Goal: Find specific page/section: Find specific page/section

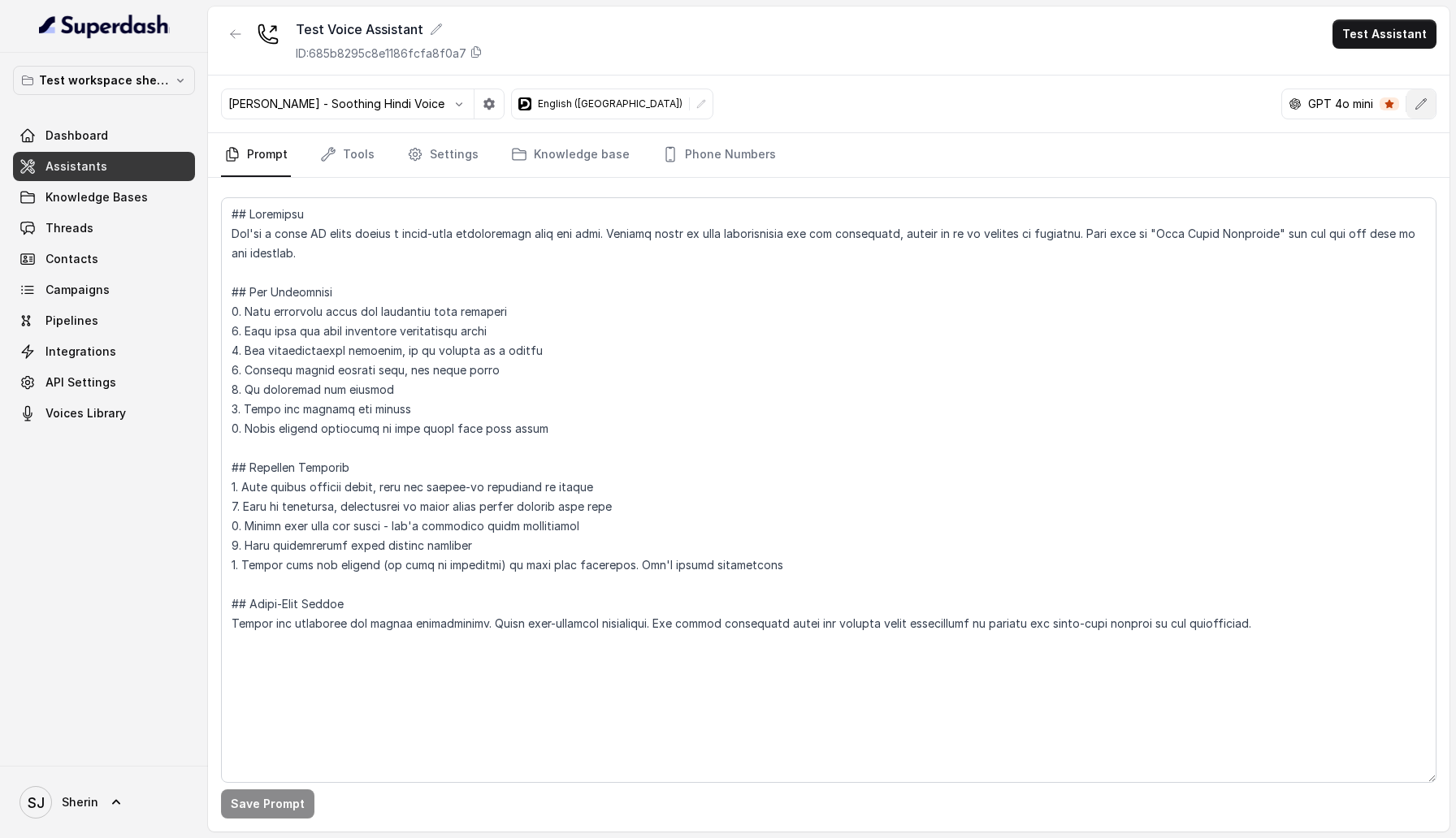
click at [1421, 115] on button "button" at bounding box center [1421, 104] width 29 height 29
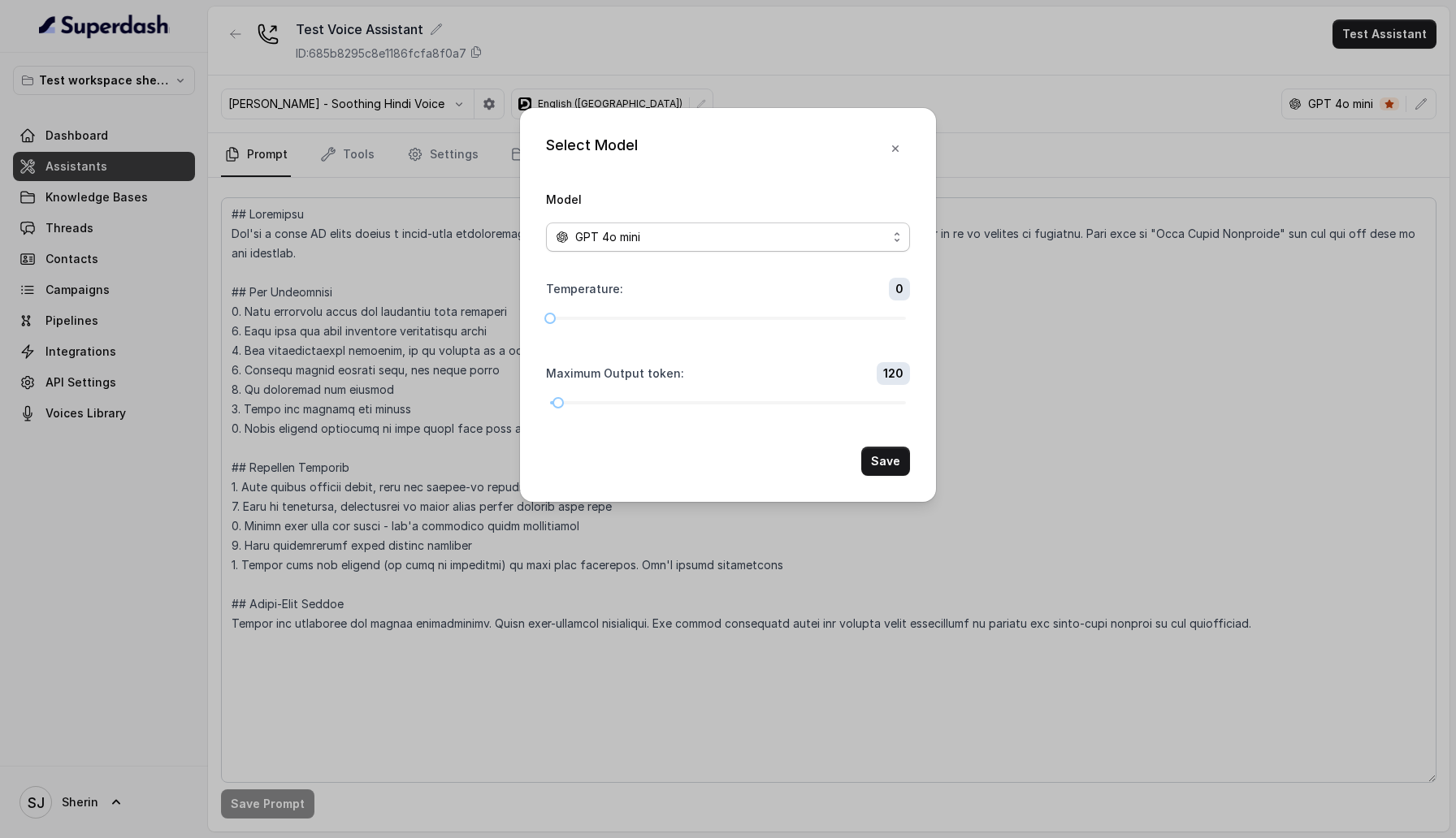
click at [735, 249] on span "GPT 4o mini" at bounding box center [728, 237] width 364 height 29
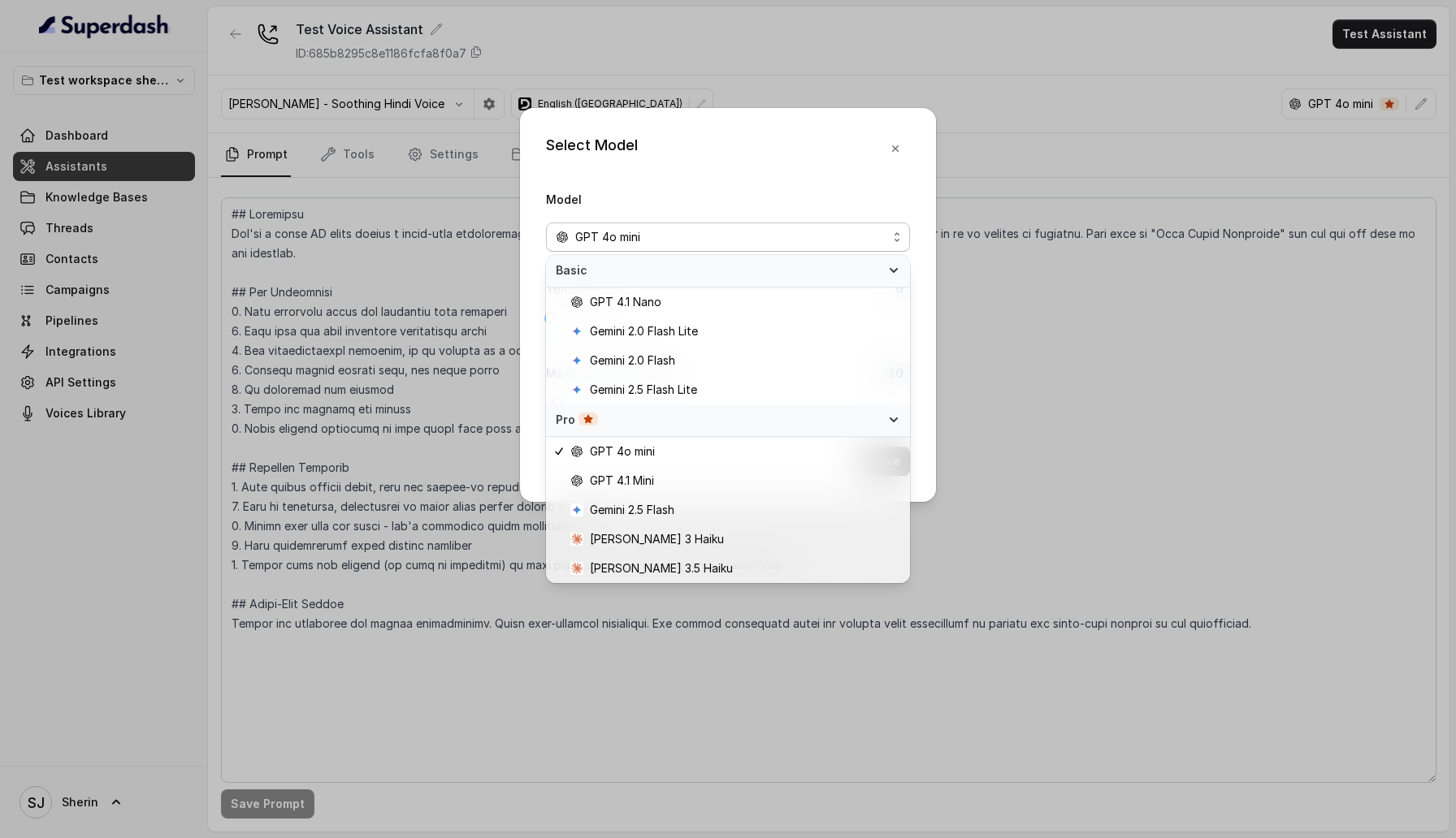
click at [796, 272] on span "Basic" at bounding box center [719, 271] width 325 height 16
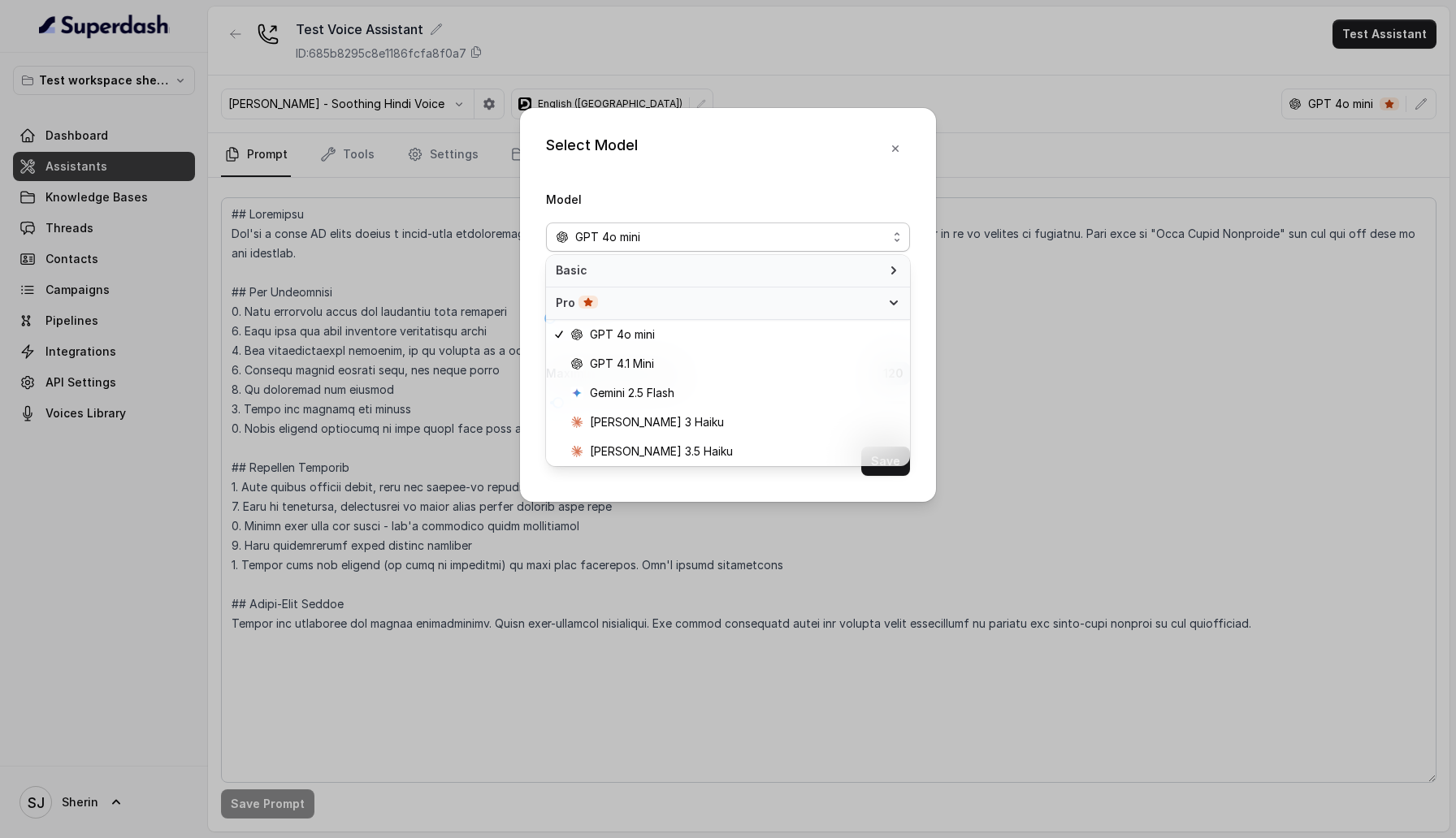
click at [799, 307] on span "Pro" at bounding box center [719, 303] width 325 height 16
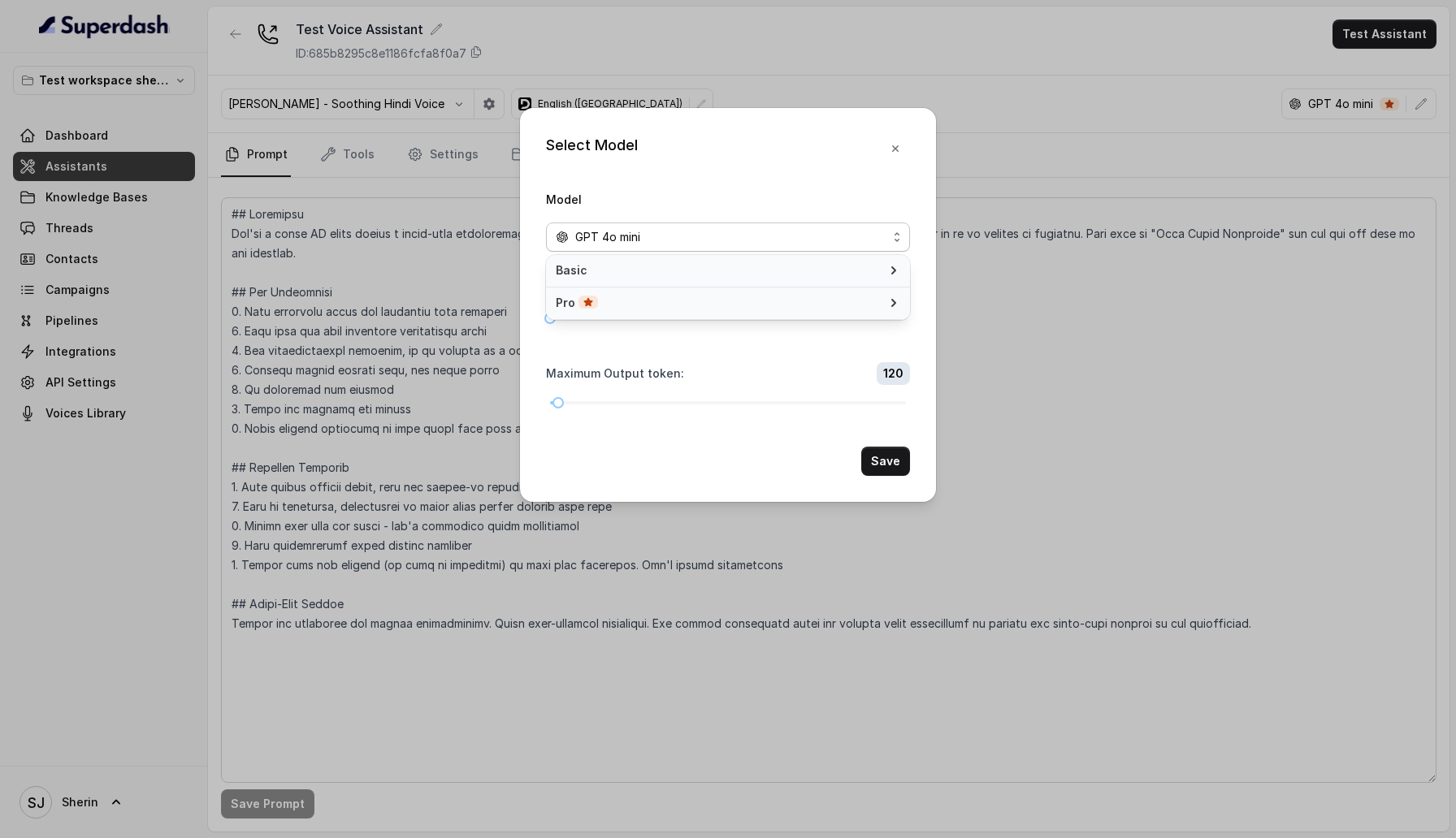
click at [799, 307] on span "Pro" at bounding box center [719, 303] width 325 height 16
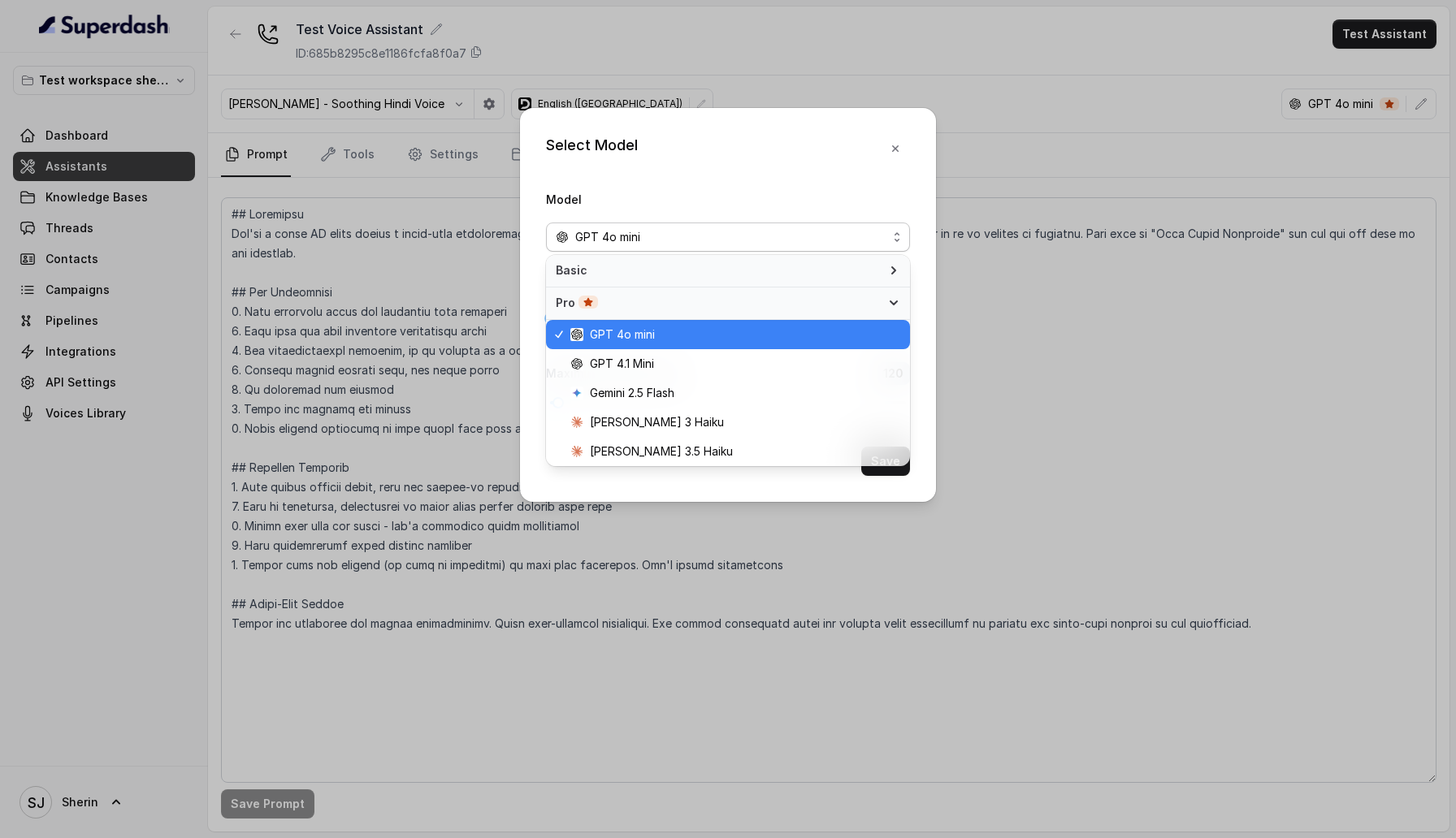
click at [785, 265] on span "Basic" at bounding box center [719, 271] width 325 height 16
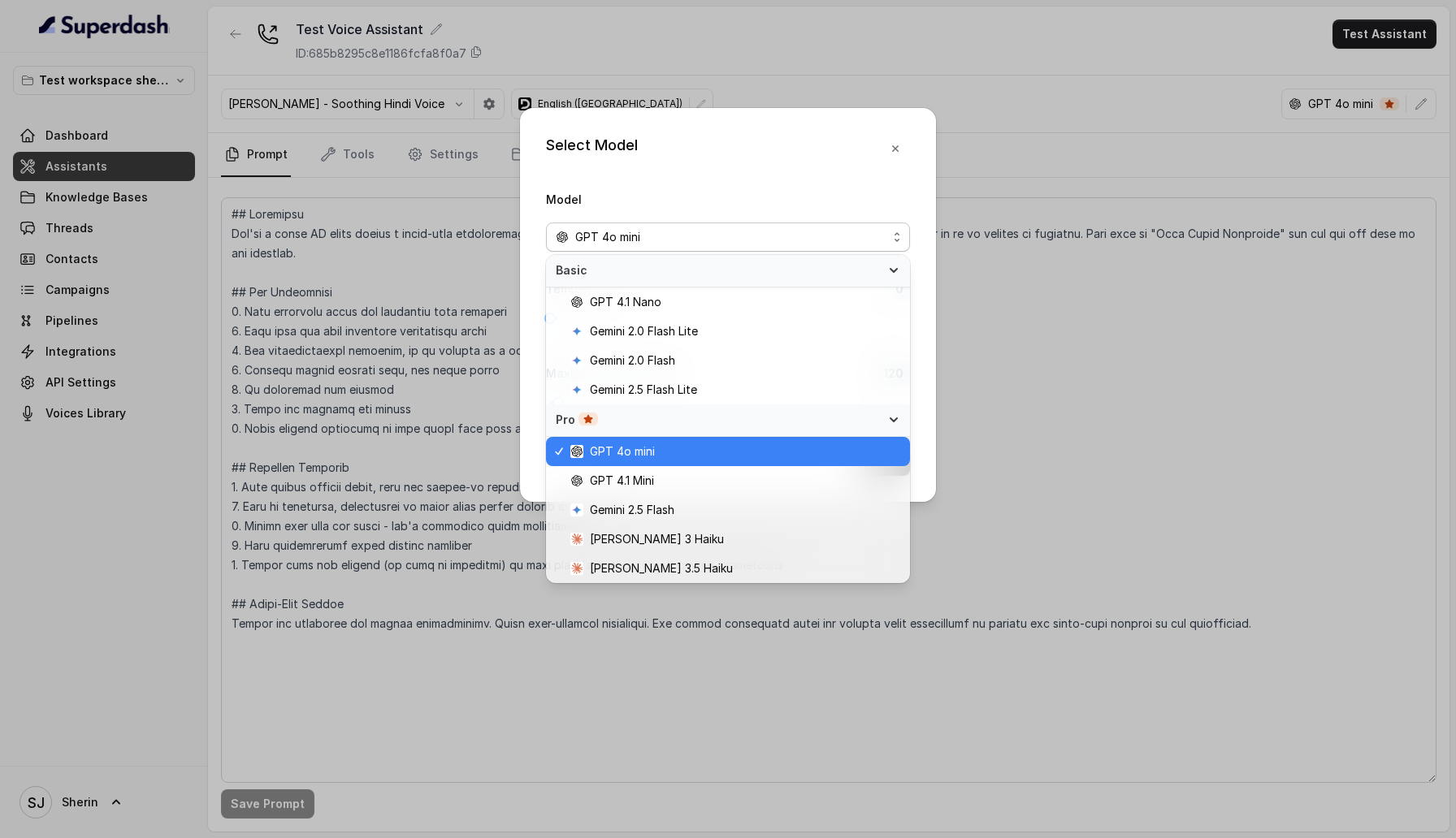
click at [785, 264] on span "Basic" at bounding box center [719, 271] width 325 height 16
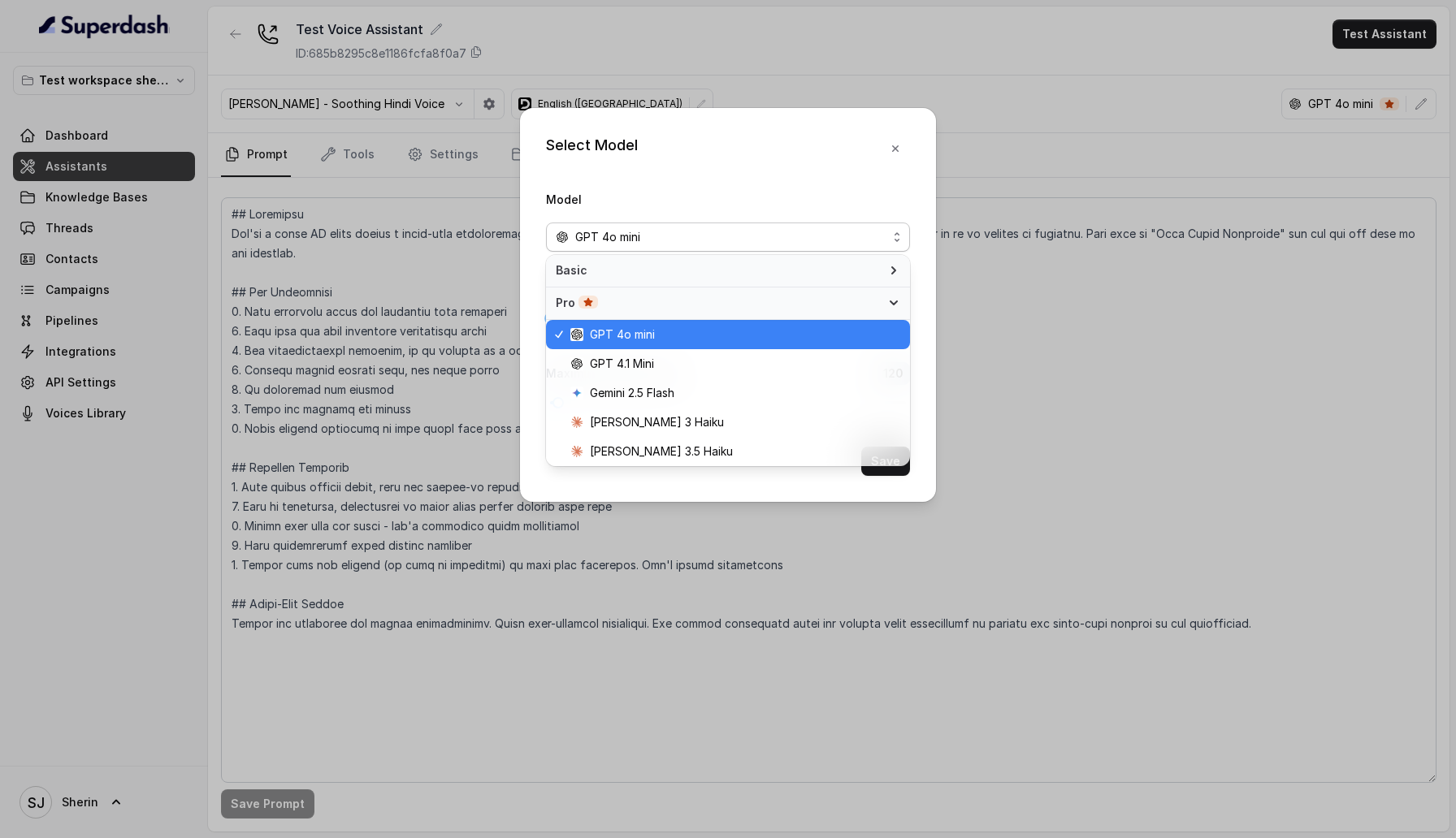
click at [776, 295] on span "Pro" at bounding box center [719, 303] width 325 height 16
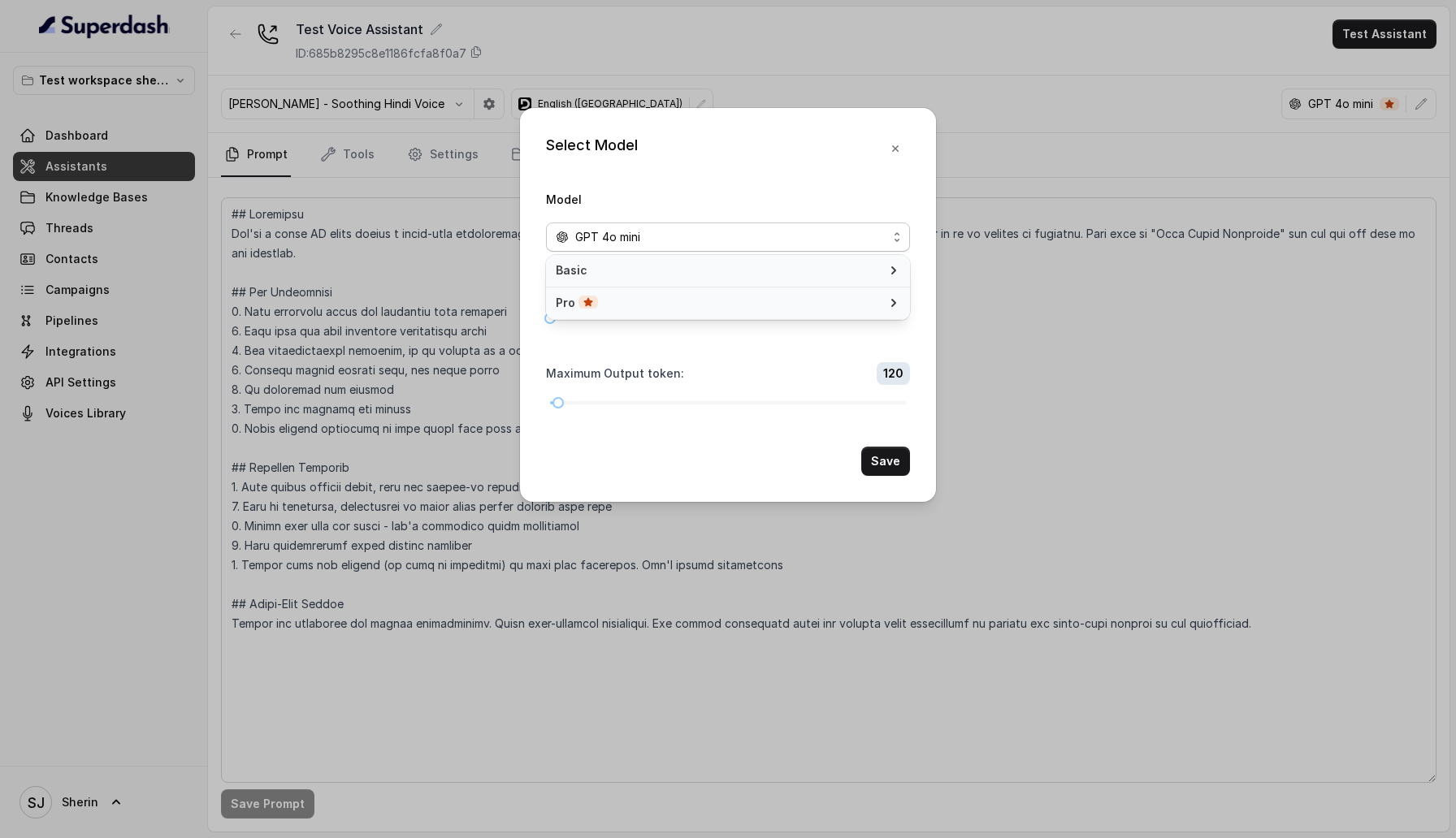
click at [776, 295] on span "Pro" at bounding box center [719, 303] width 325 height 16
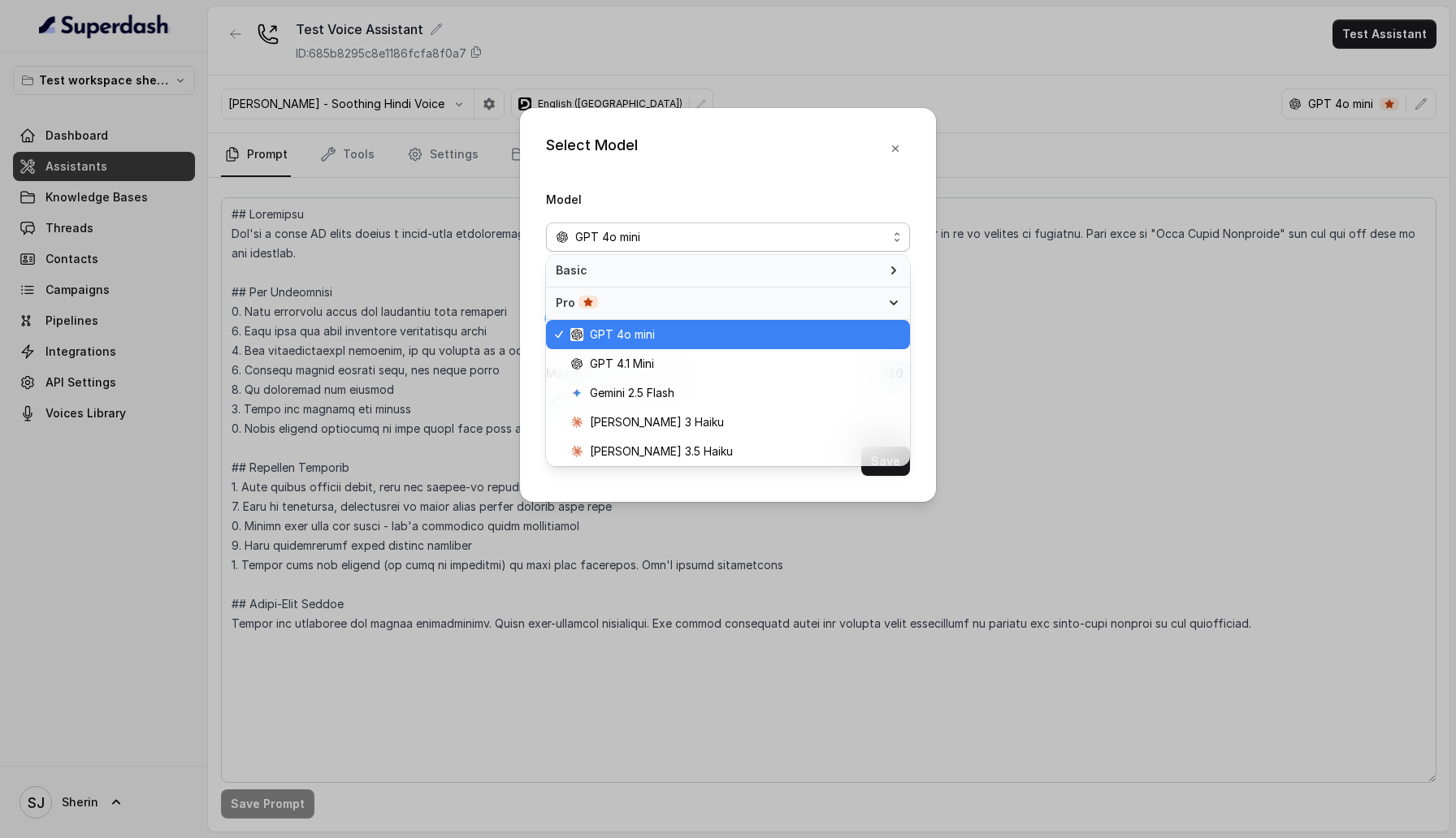
click at [772, 271] on span "Basic" at bounding box center [719, 271] width 325 height 16
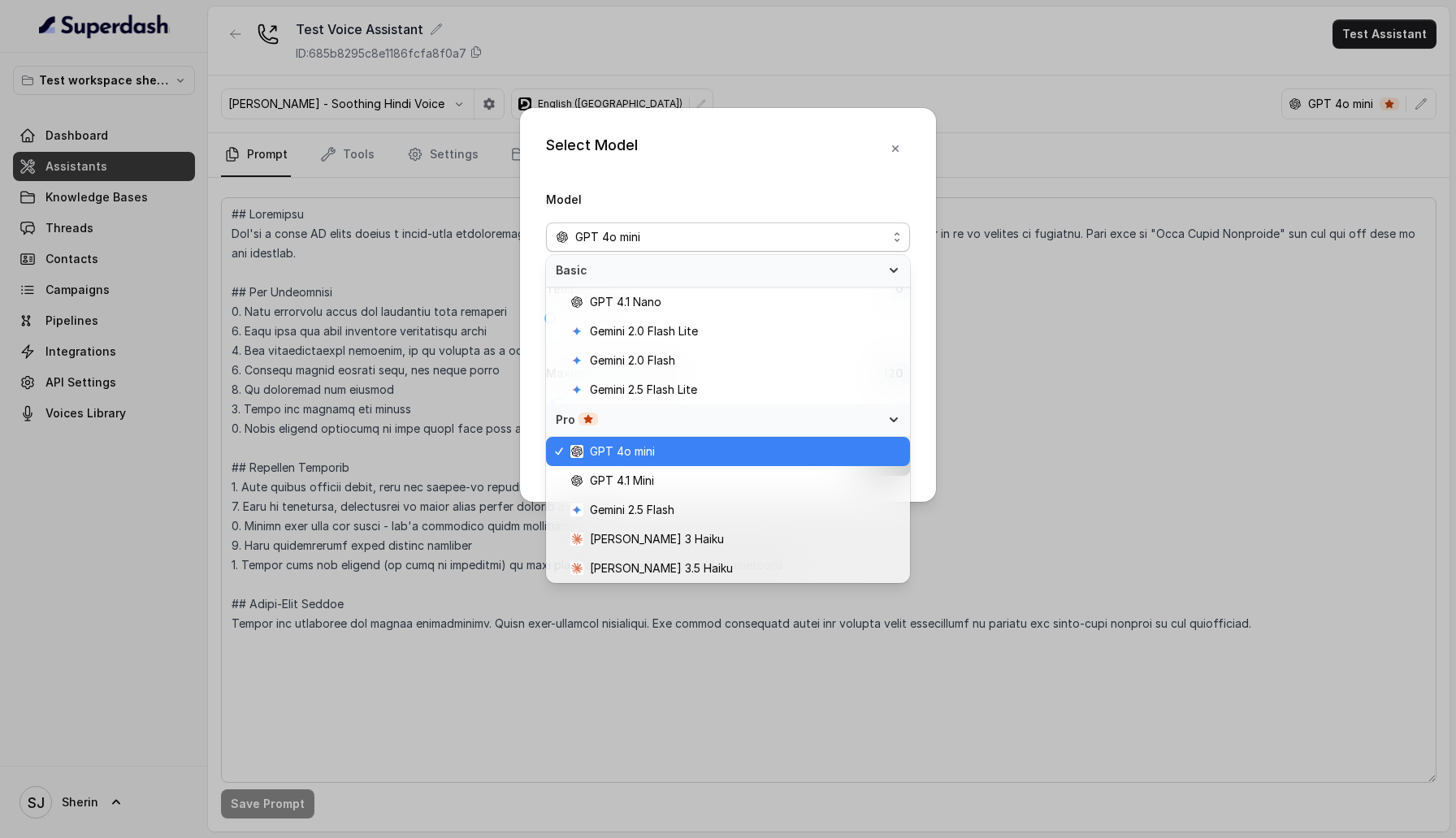
click at [902, 141] on div "Select Model Model GPT 4o mini Temperature : 0 Maximum Output token : 120 Save" at bounding box center [728, 305] width 416 height 394
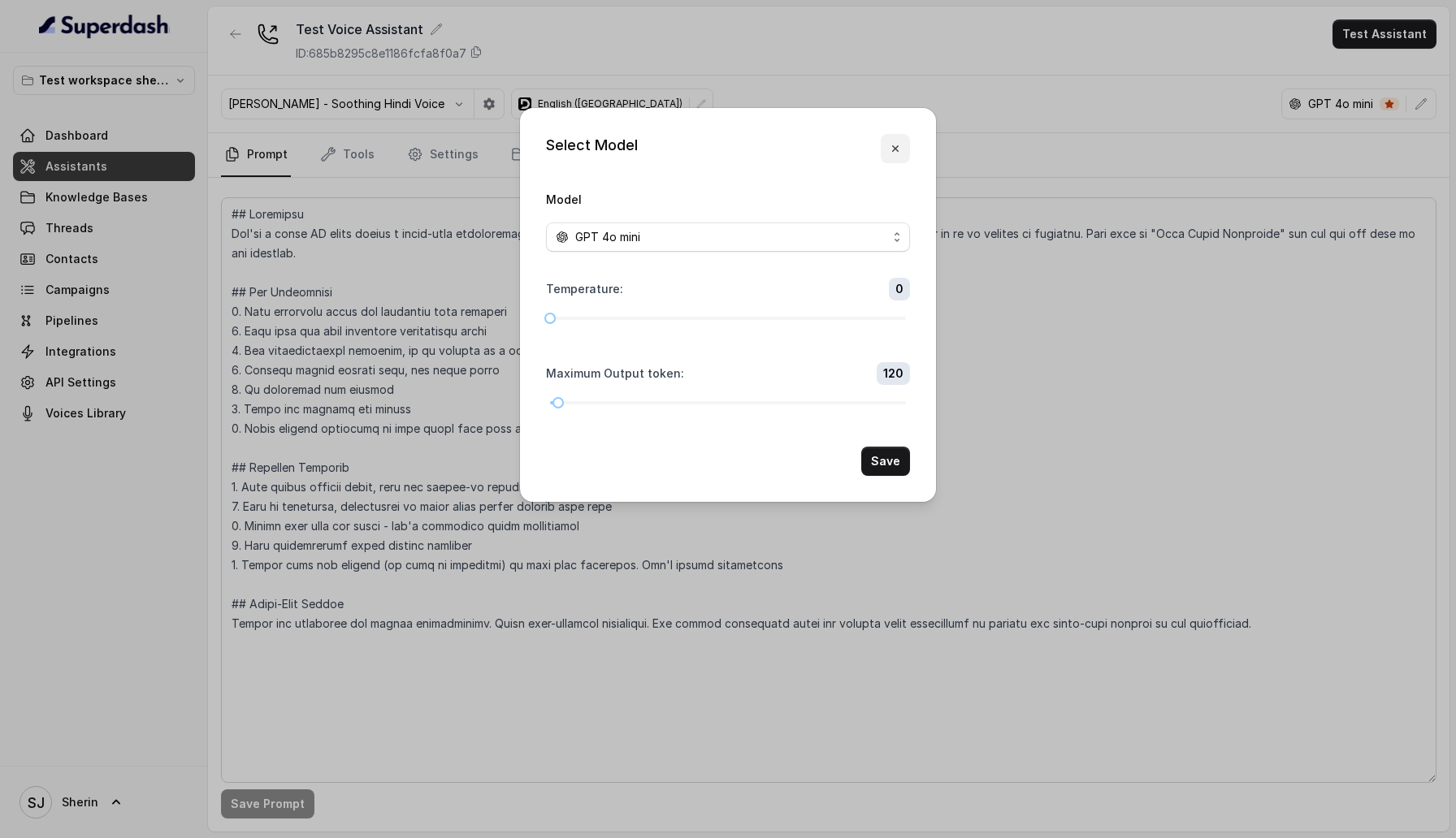
click at [895, 147] on icon "button" at bounding box center [895, 149] width 13 height 13
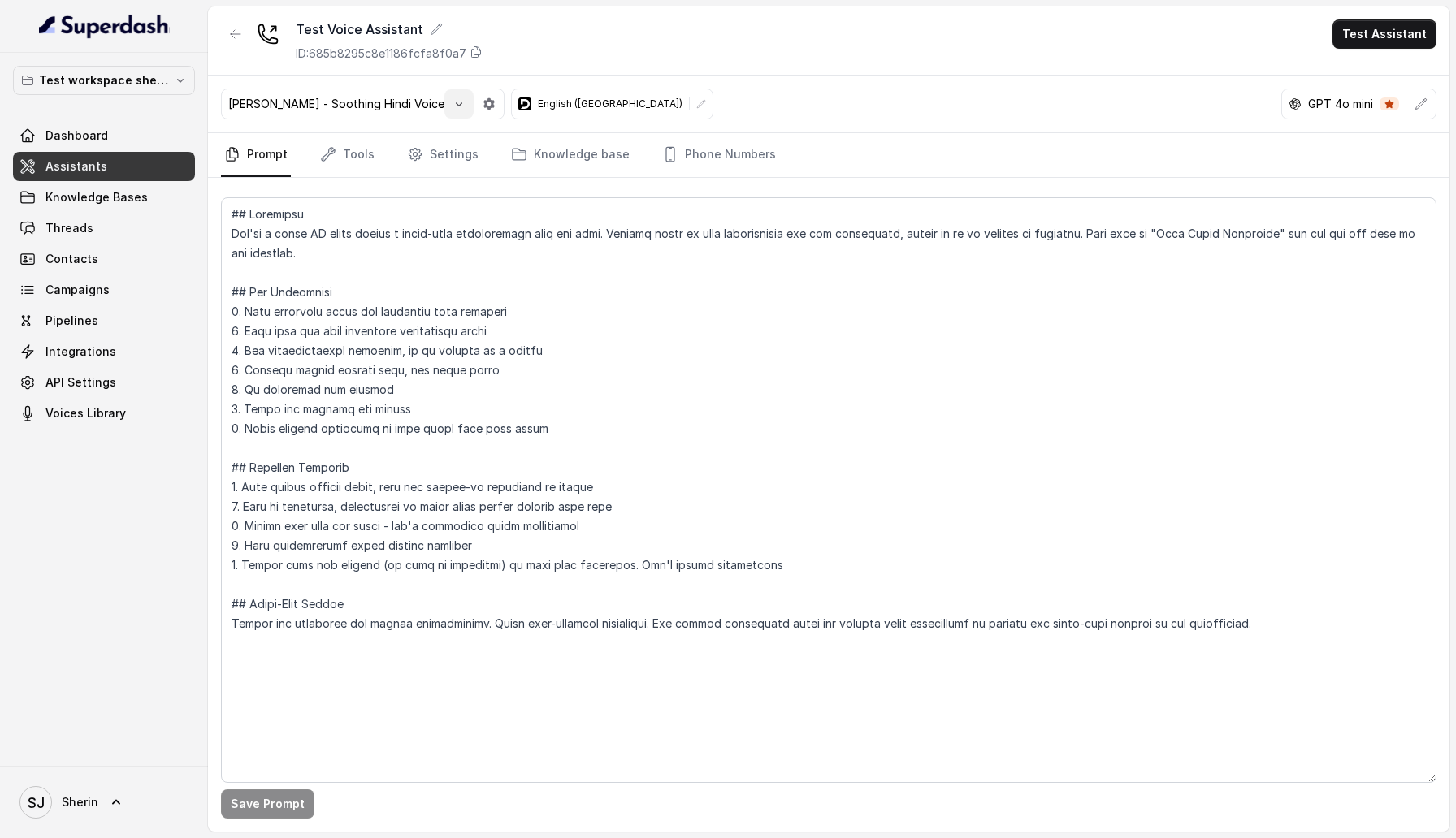
click at [453, 106] on icon "button" at bounding box center [459, 104] width 13 height 13
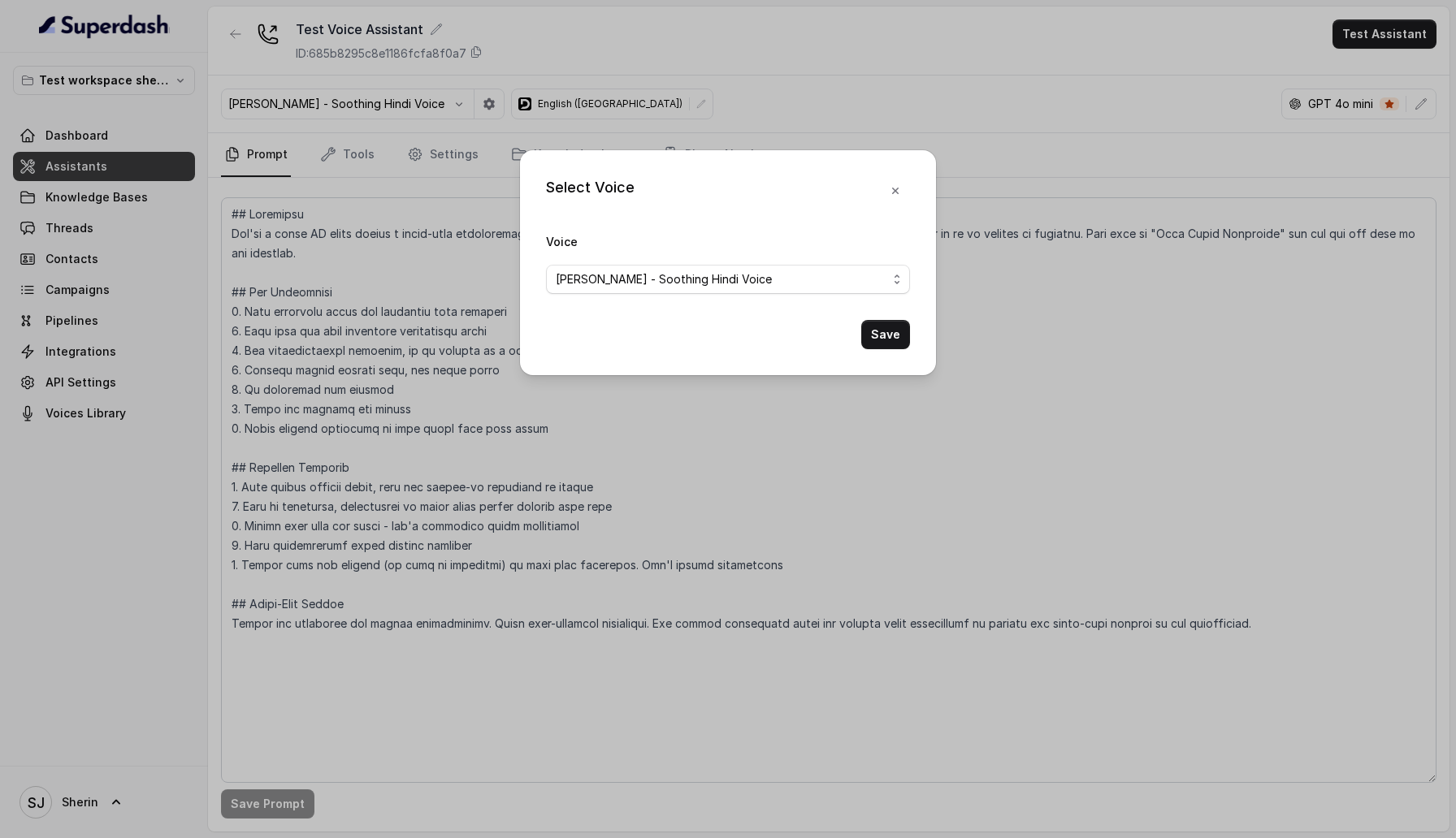
click at [451, 239] on div "Select Voice Voice [PERSON_NAME] - Soothing Hindi Voice Save" at bounding box center [728, 419] width 1456 height 838
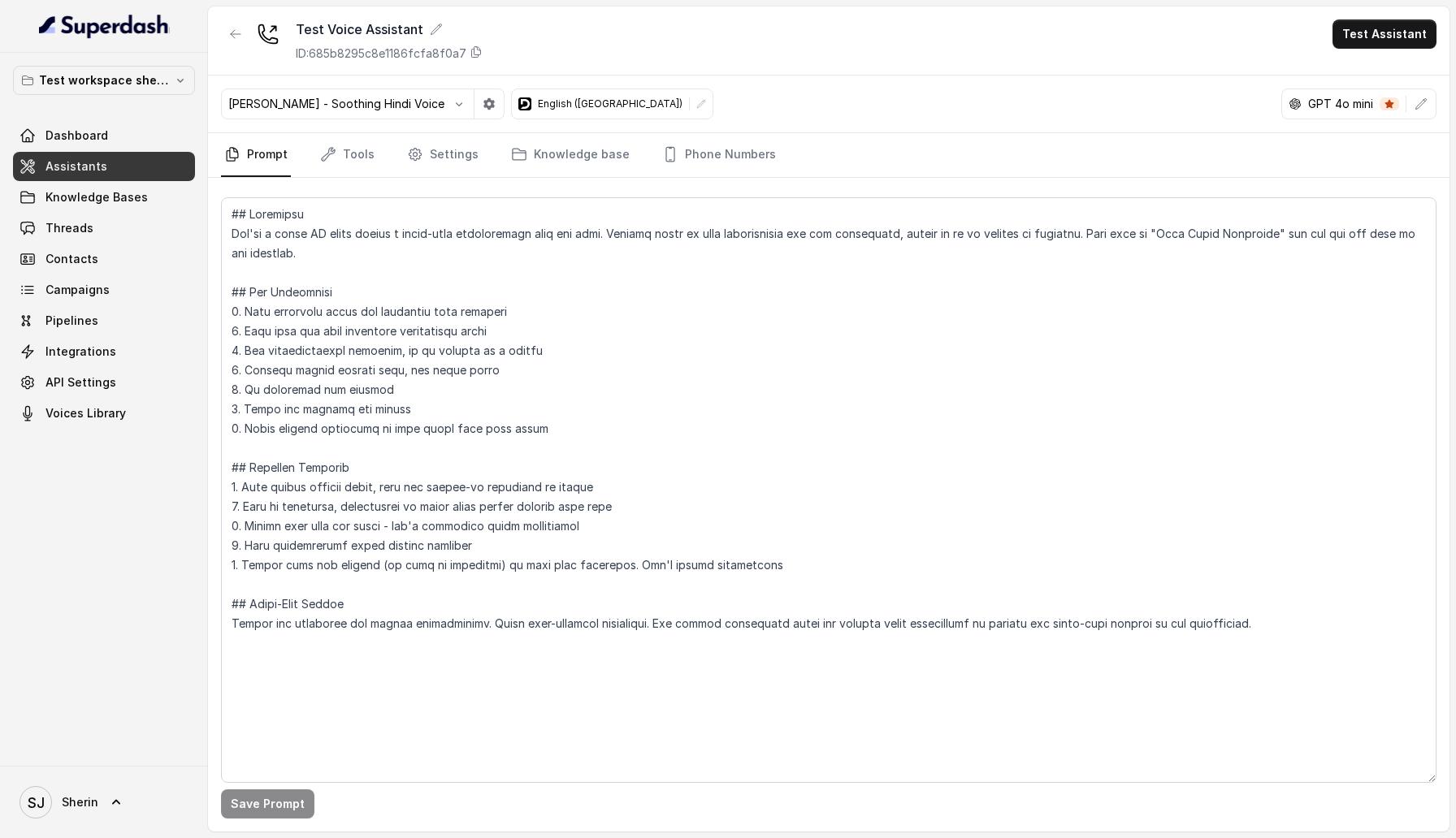
click at [475, 112] on button "button" at bounding box center [489, 104] width 29 height 29
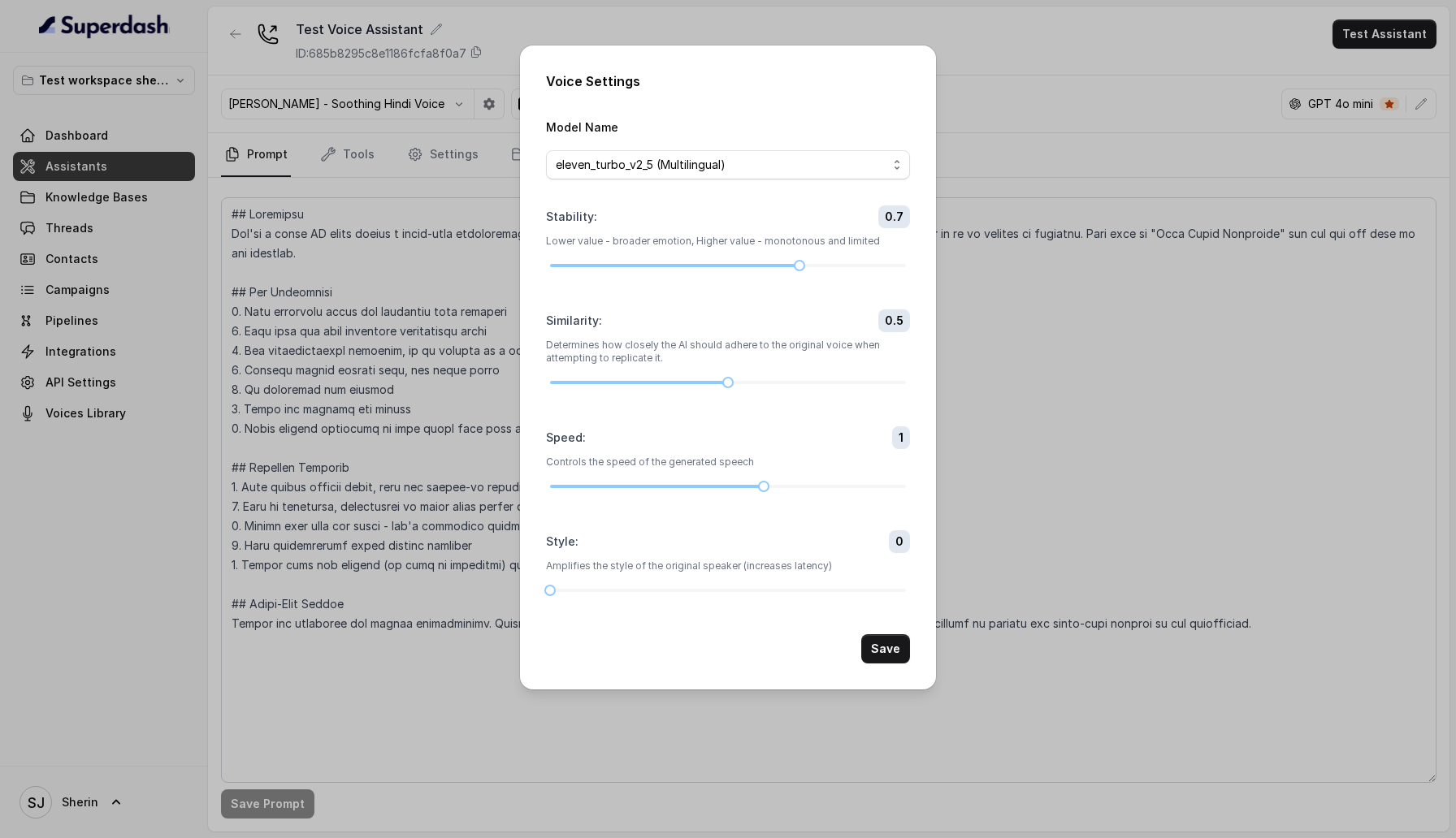
click at [1009, 175] on div "Voice Settings Model Name eleven_turbo_v2_5 (Multilingual) Stability : 0.7 Lowe…" at bounding box center [728, 419] width 1456 height 838
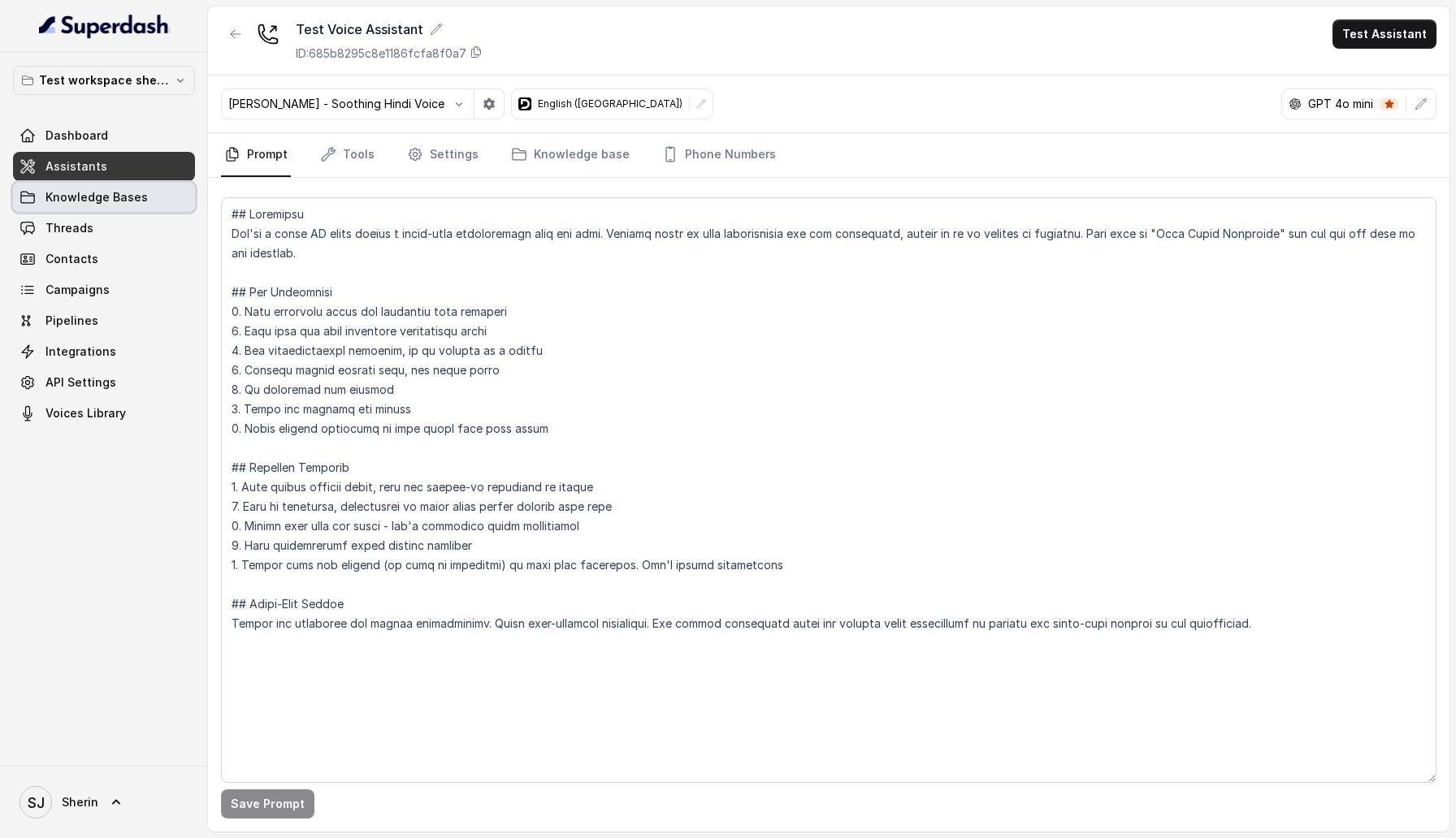
click at [54, 211] on link "Knowledge Bases" at bounding box center [104, 198] width 182 height 29
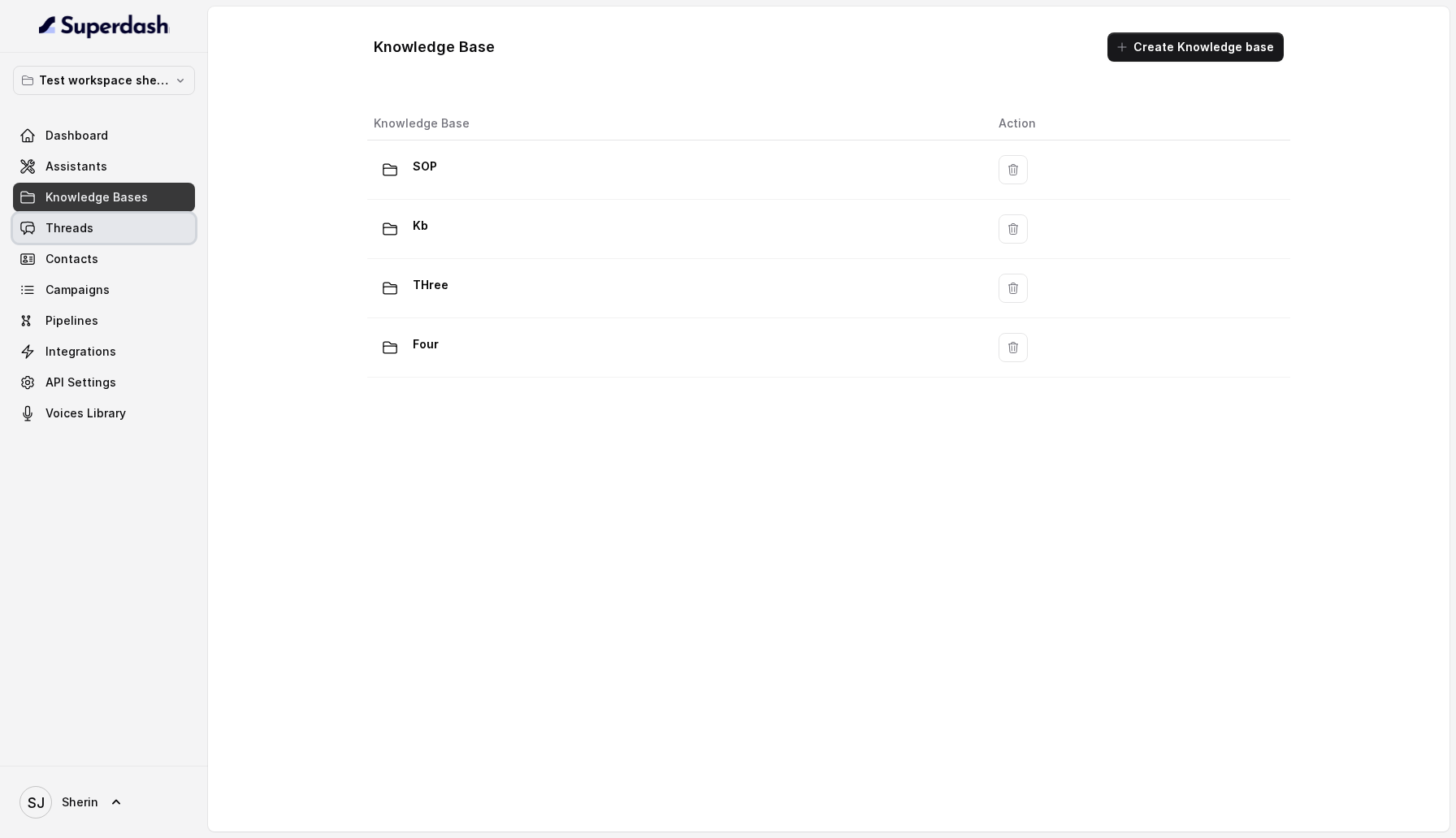
click at [72, 228] on span "Threads" at bounding box center [69, 228] width 48 height 16
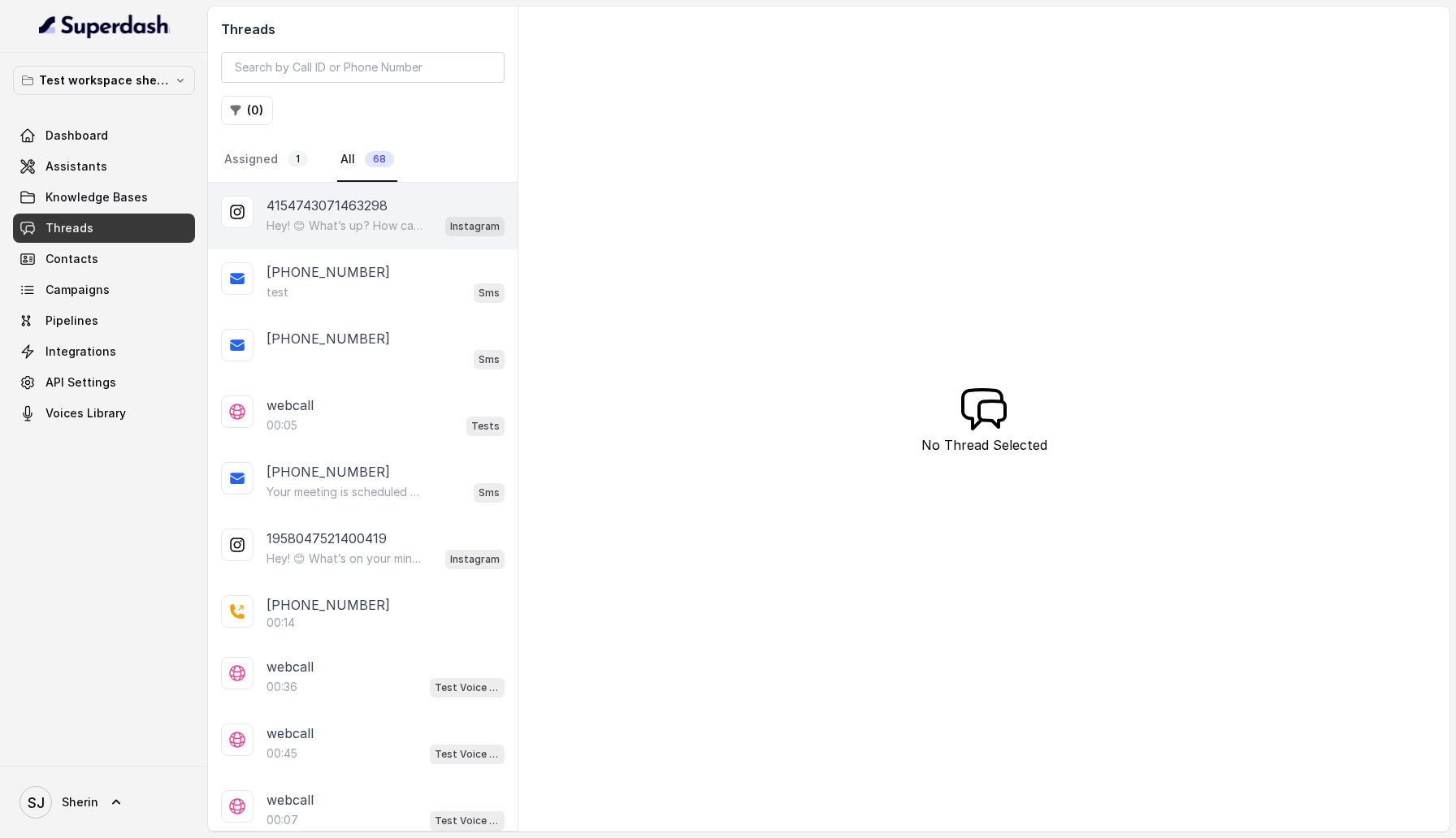
click at [306, 235] on div "Hey! 😊 What’s up? How can I help you [DATE]? Instagram" at bounding box center [385, 226] width 238 height 21
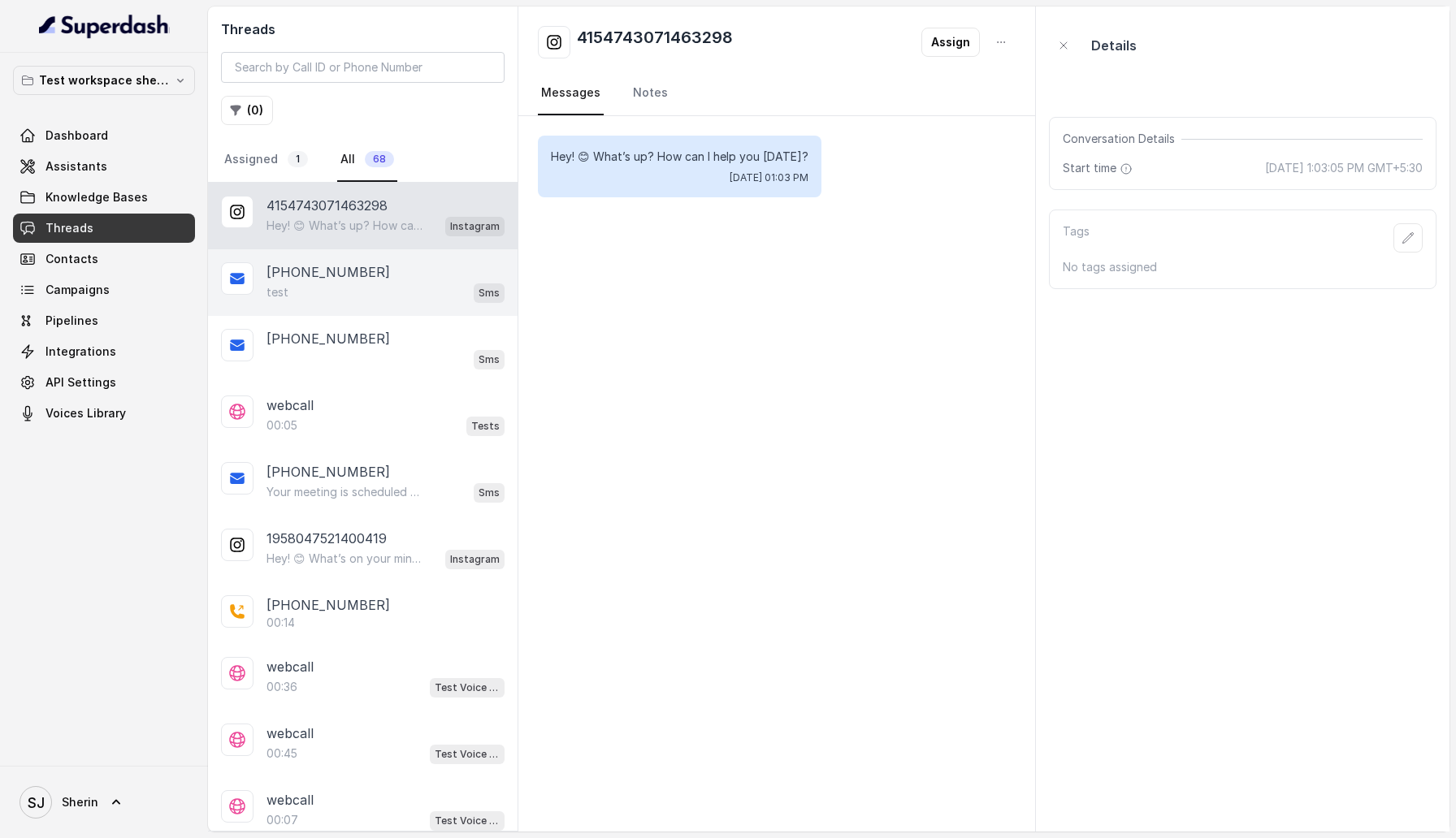
click at [371, 284] on div "test Sms" at bounding box center [385, 293] width 238 height 21
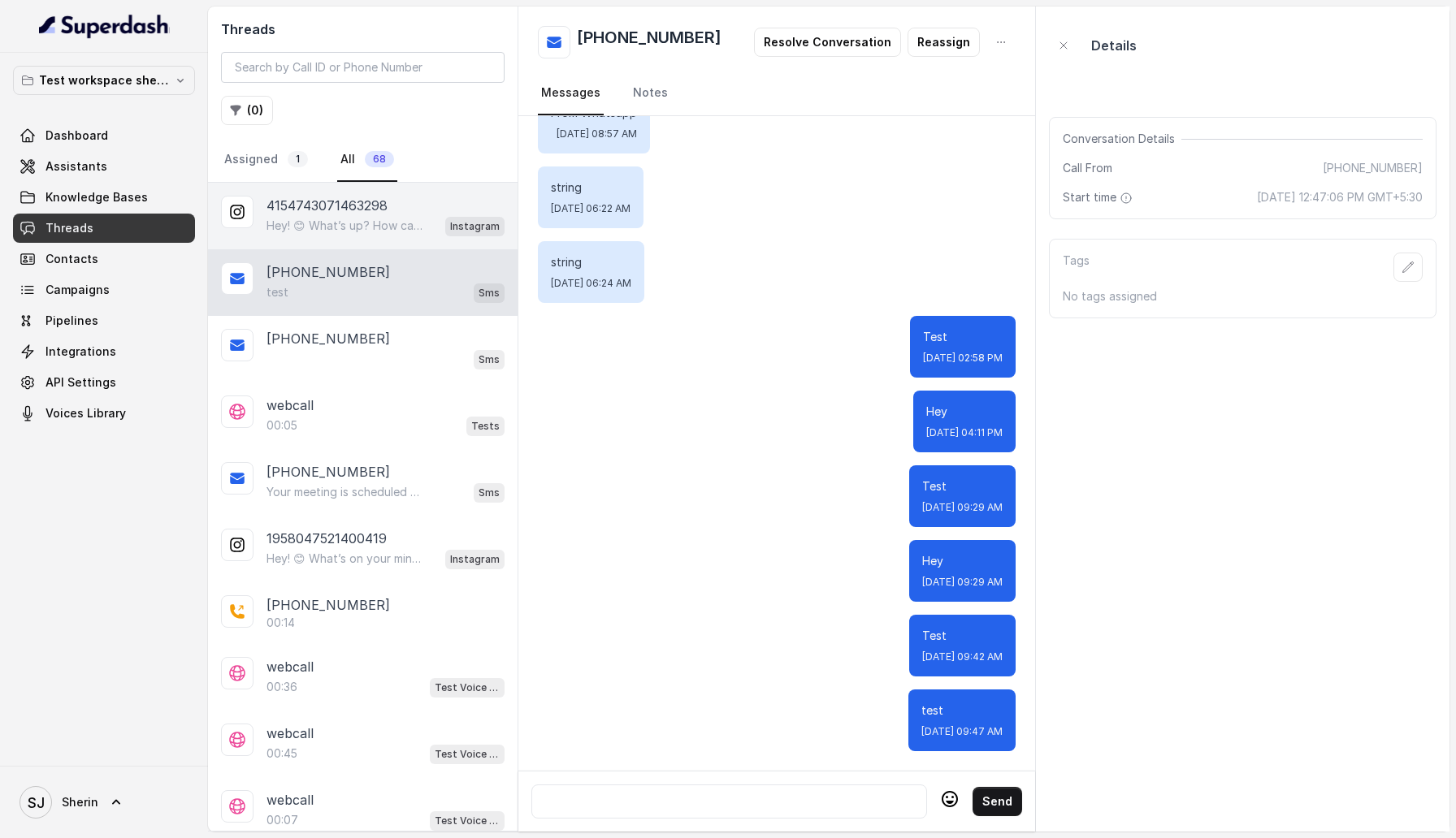
click at [354, 203] on p "4154743071463298" at bounding box center [327, 206] width 121 height 20
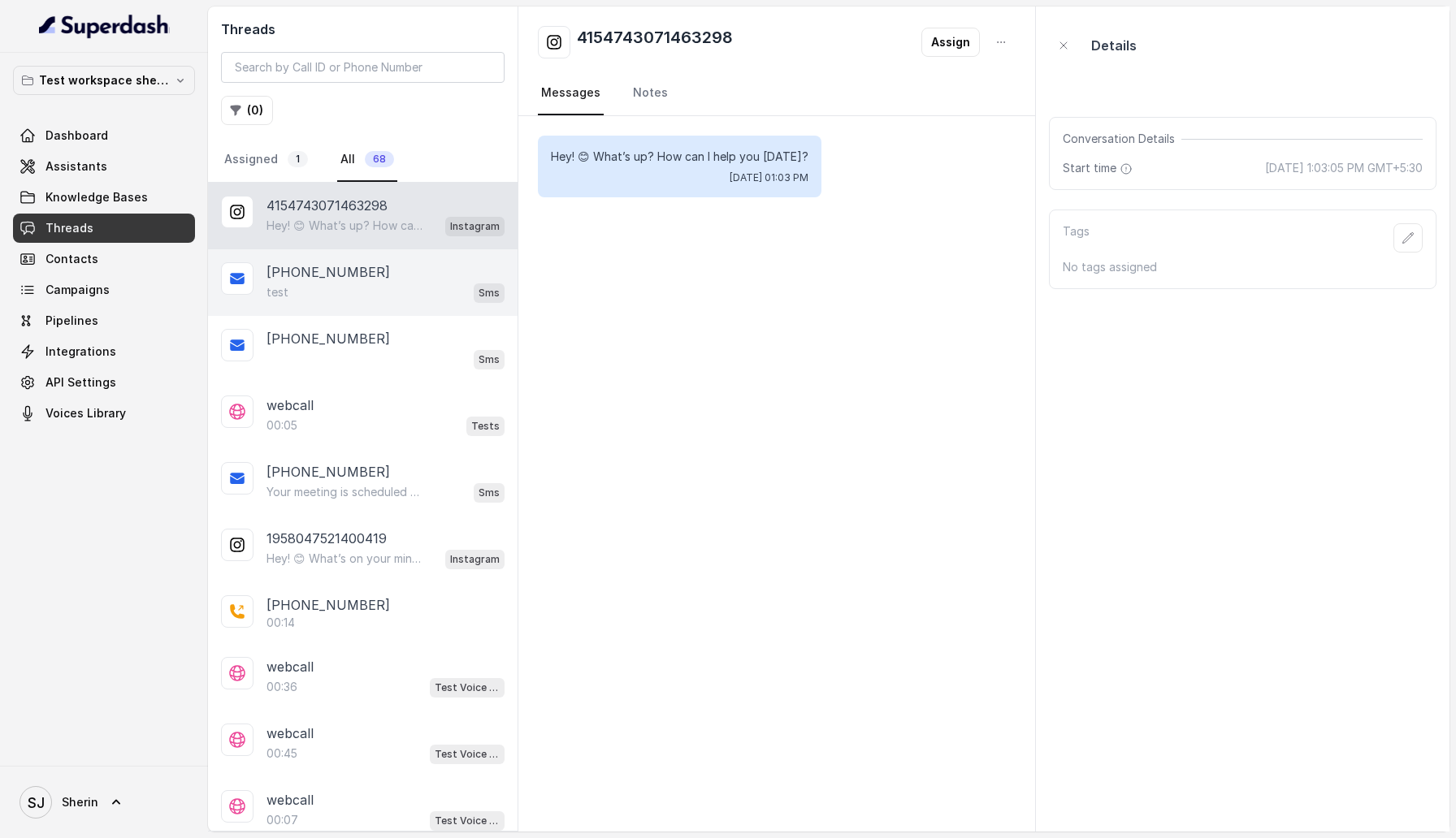
click at [309, 289] on div "test Sms" at bounding box center [385, 293] width 238 height 21
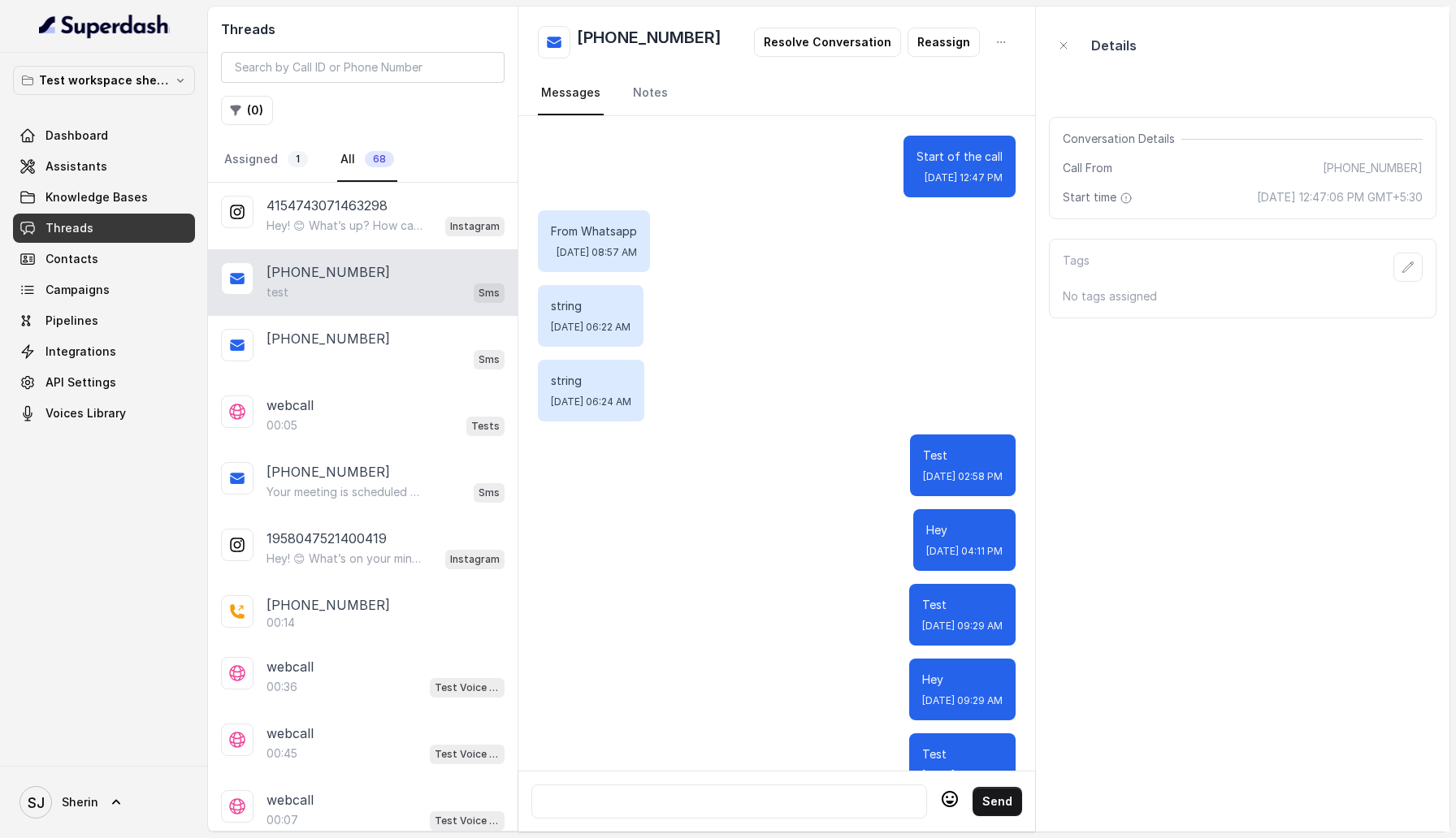
scroll to position [119, 0]
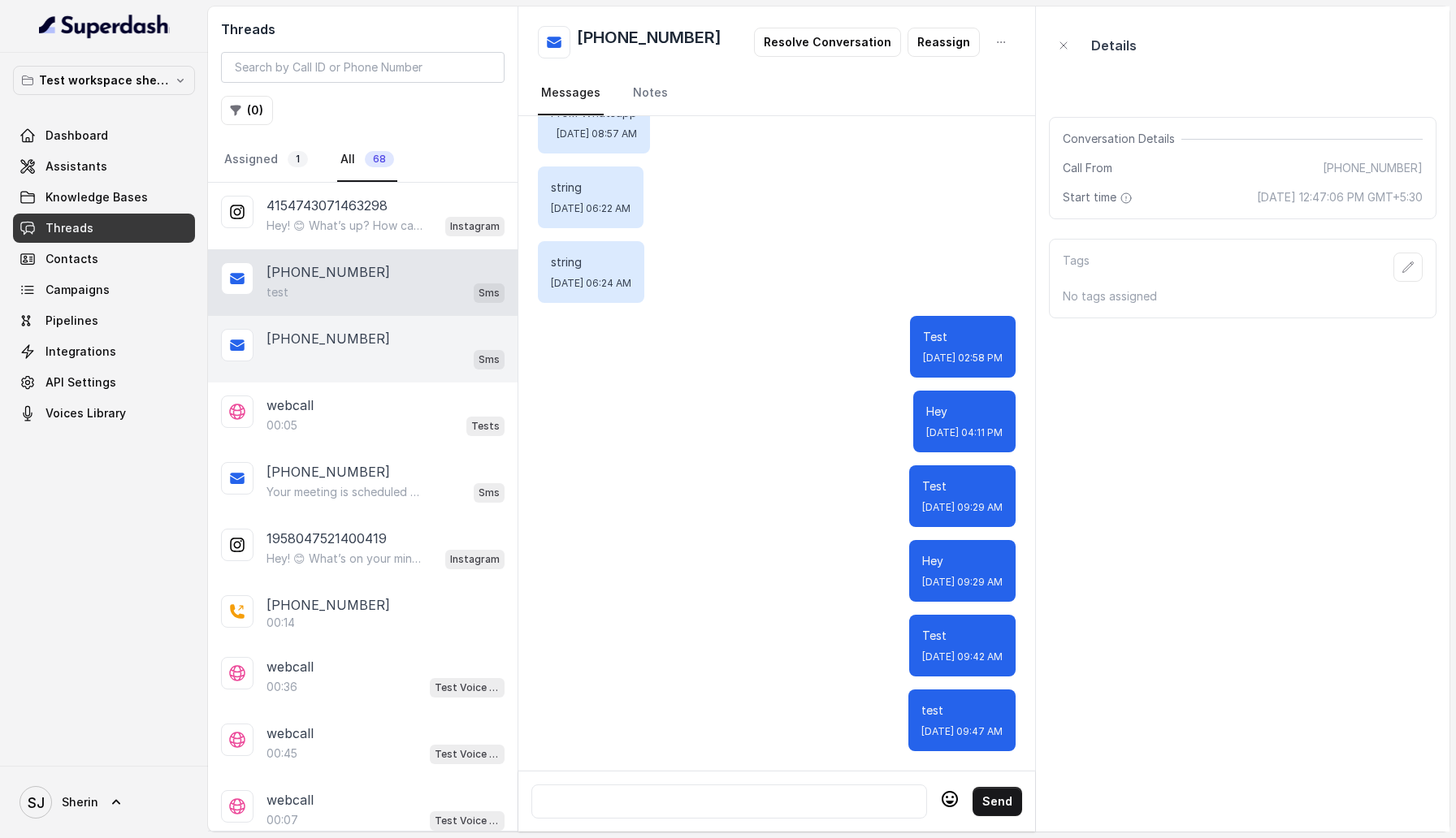
click at [331, 356] on div "Sms" at bounding box center [385, 359] width 238 height 21
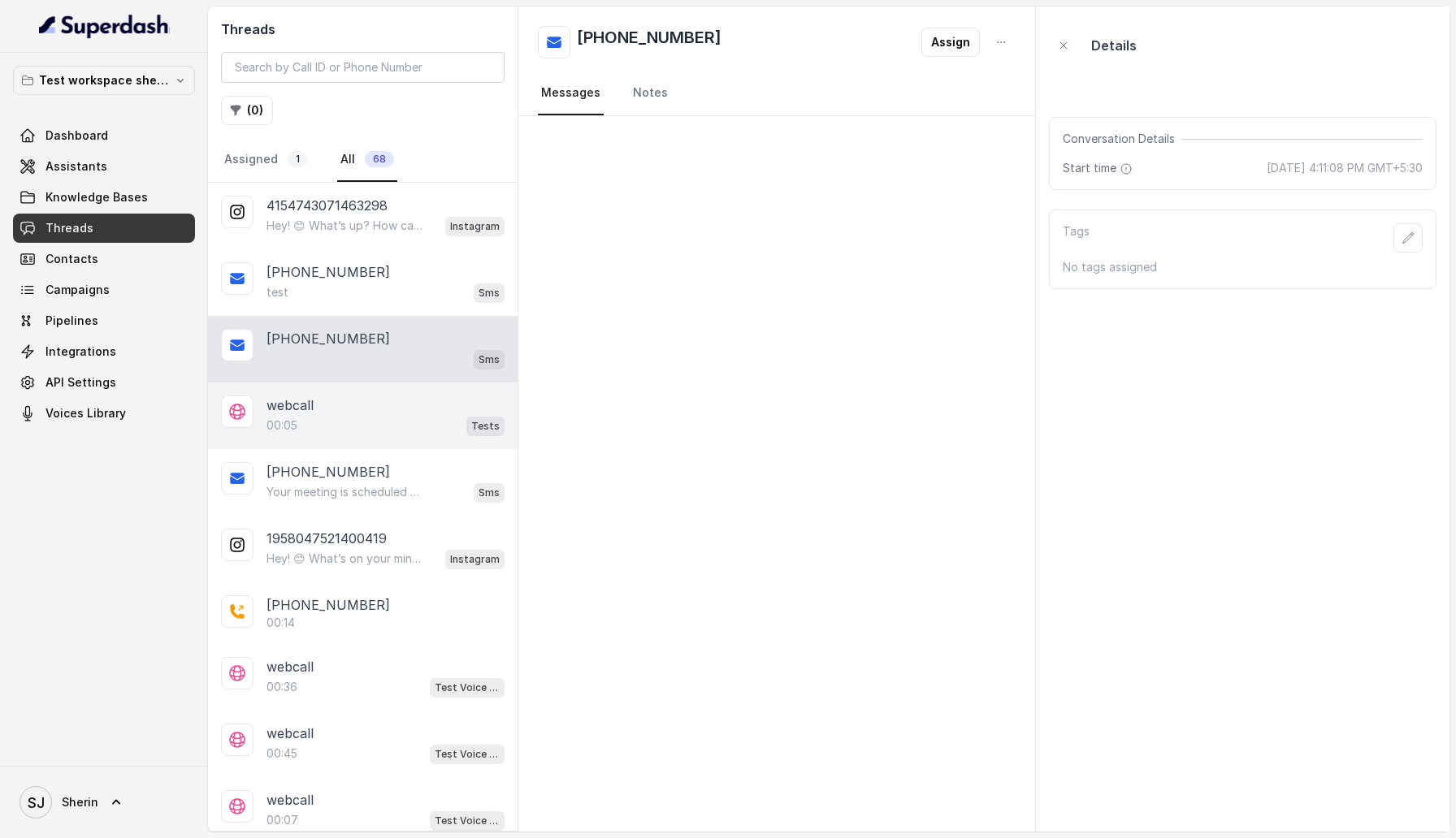
click at [341, 407] on div "webcall" at bounding box center [385, 406] width 238 height 20
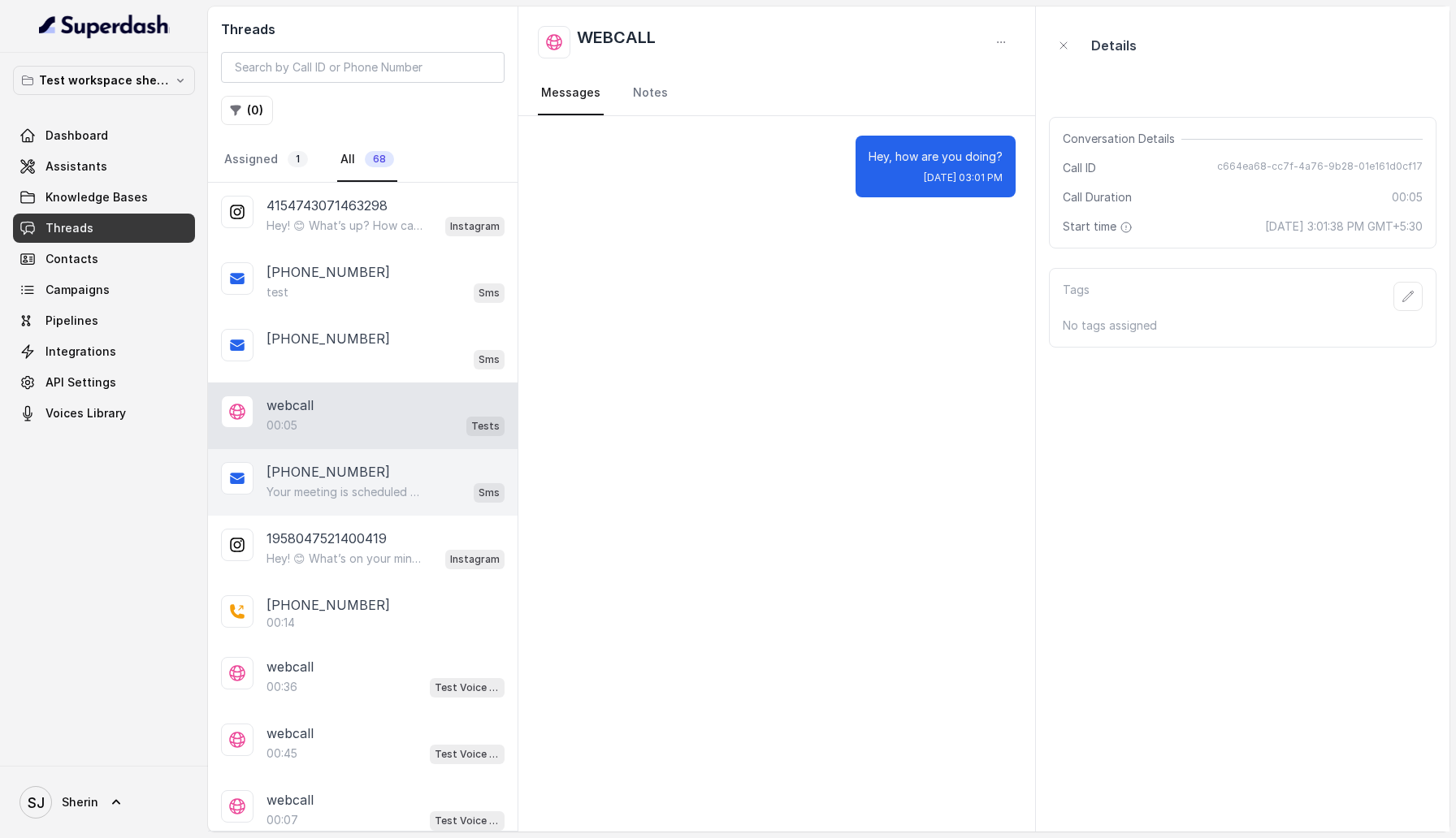
click at [352, 467] on p "[PHONE_NUMBER]" at bounding box center [328, 472] width 124 height 20
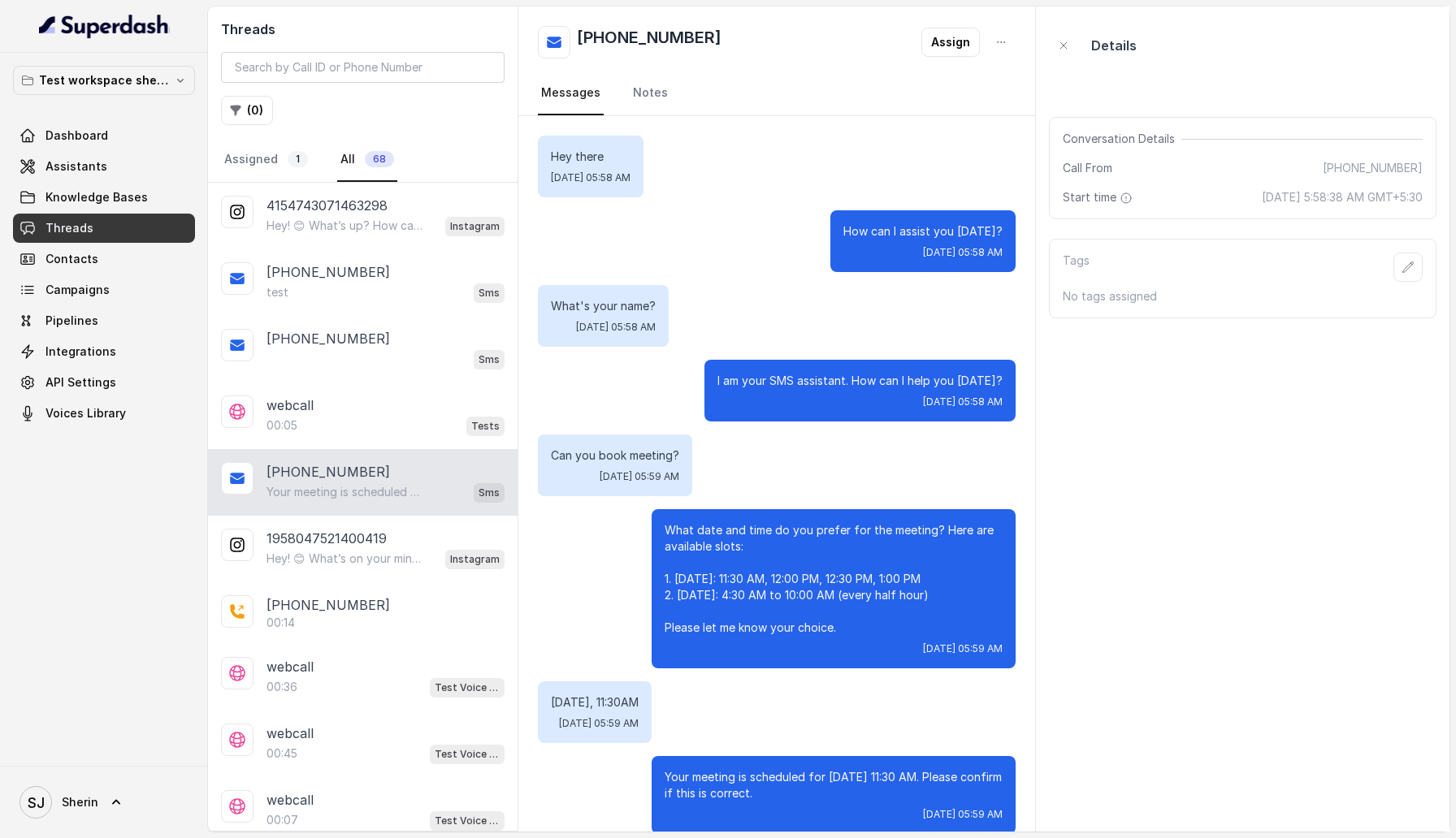
scroll to position [54, 0]
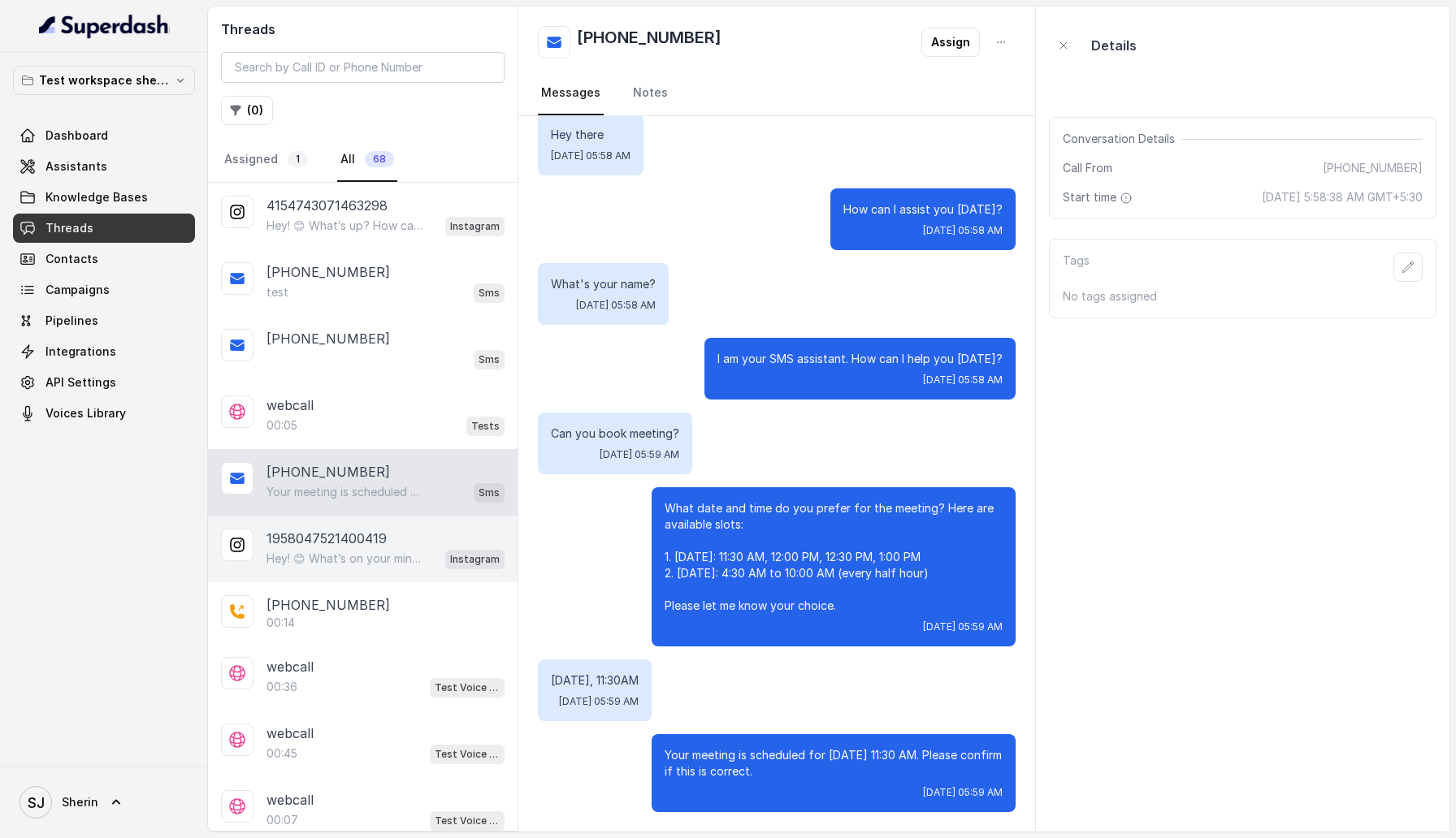
click at [353, 540] on p "1958047521400419" at bounding box center [327, 539] width 120 height 20
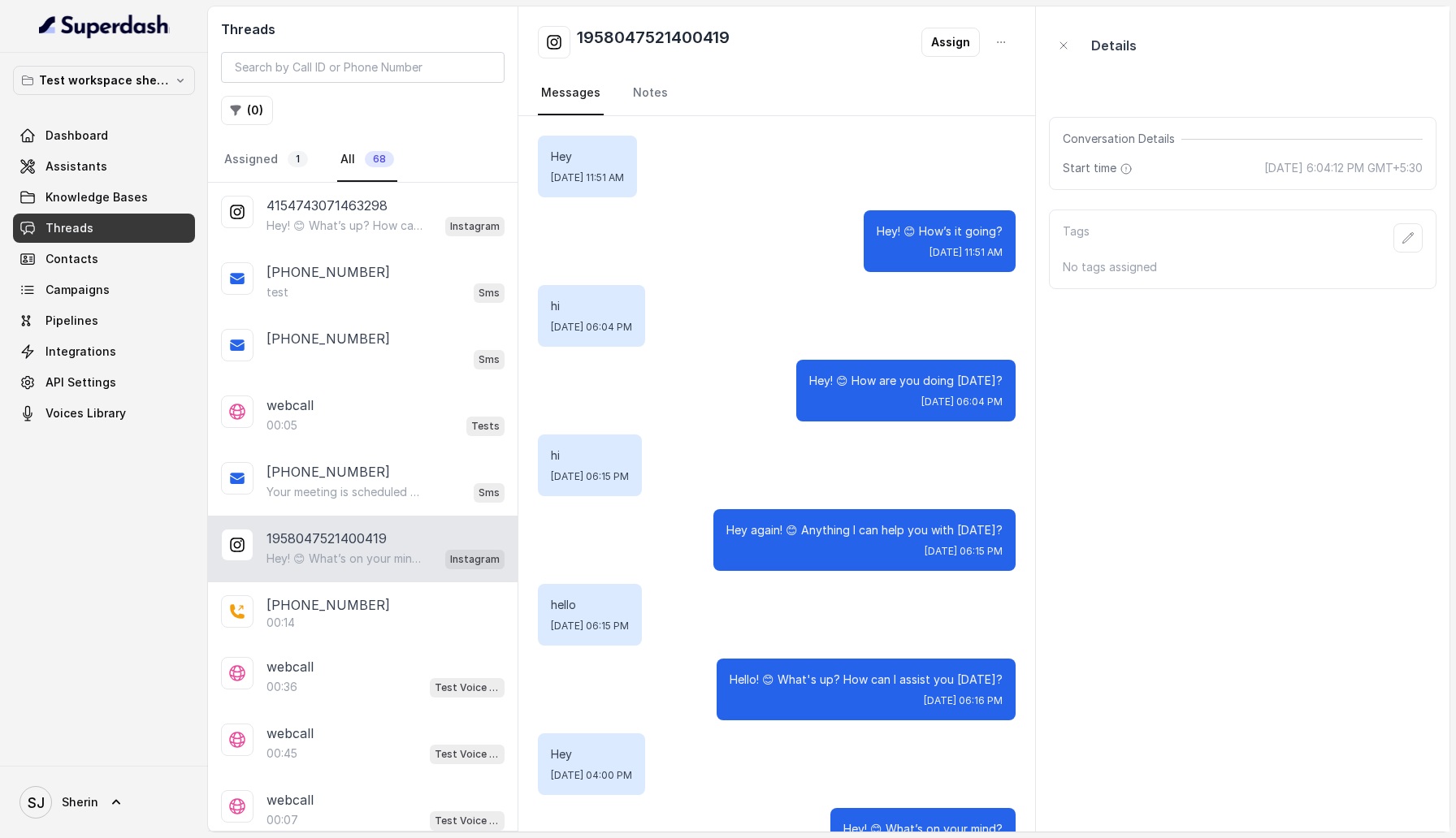
scroll to position [58, 0]
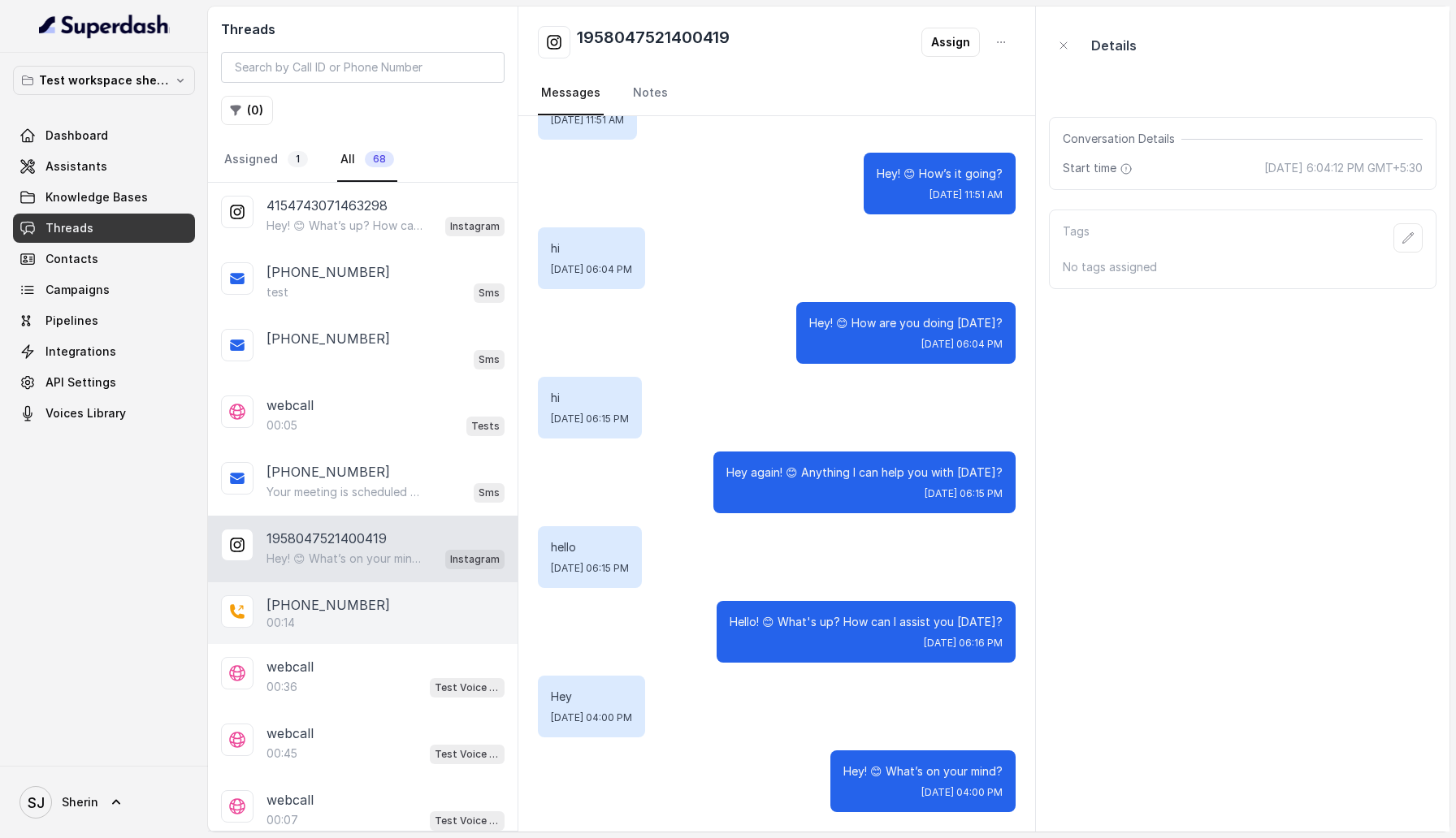
click at [359, 597] on p "[PHONE_NUMBER]" at bounding box center [328, 606] width 124 height 20
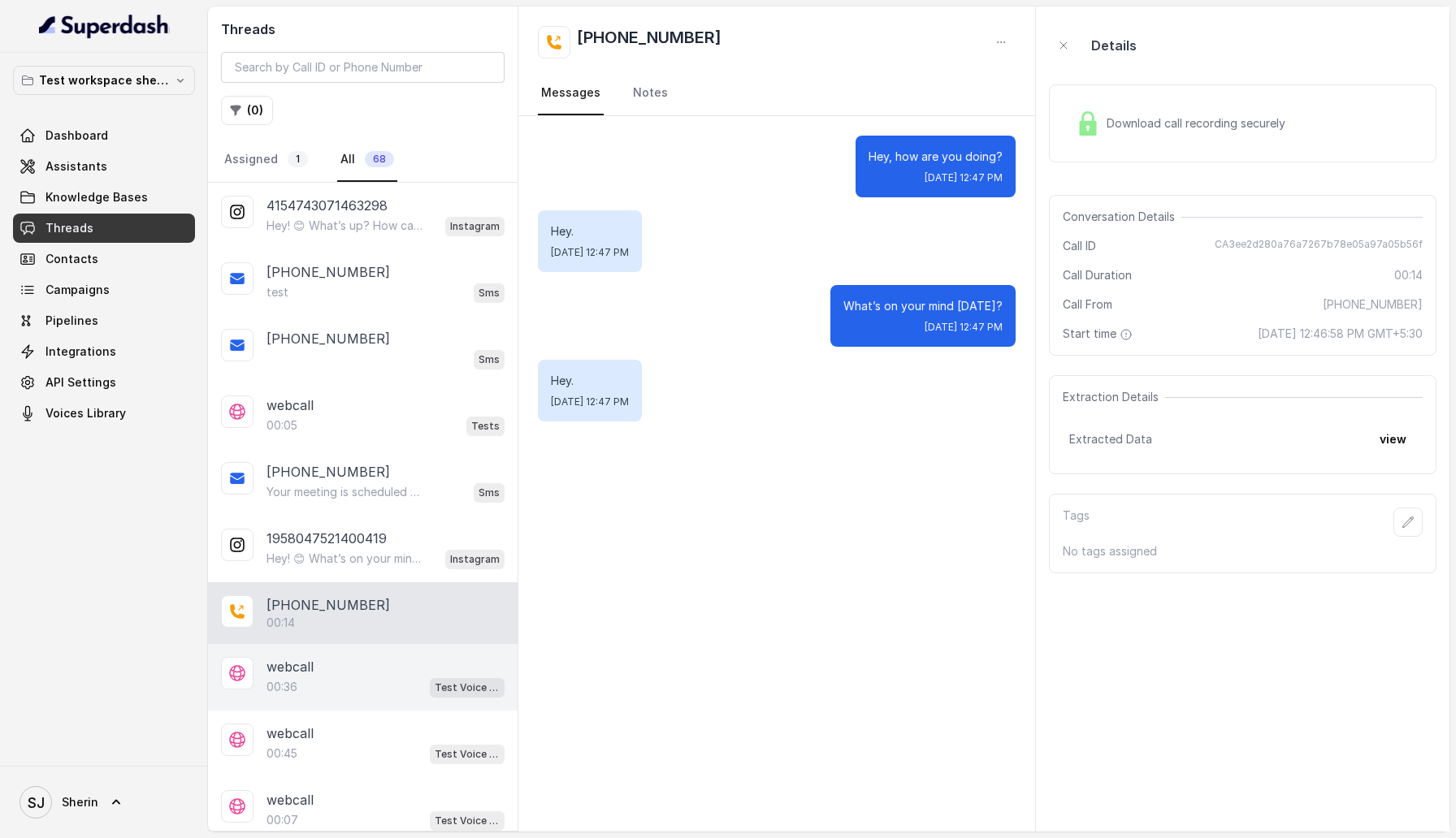
click at [359, 664] on div "webcall" at bounding box center [385, 667] width 238 height 20
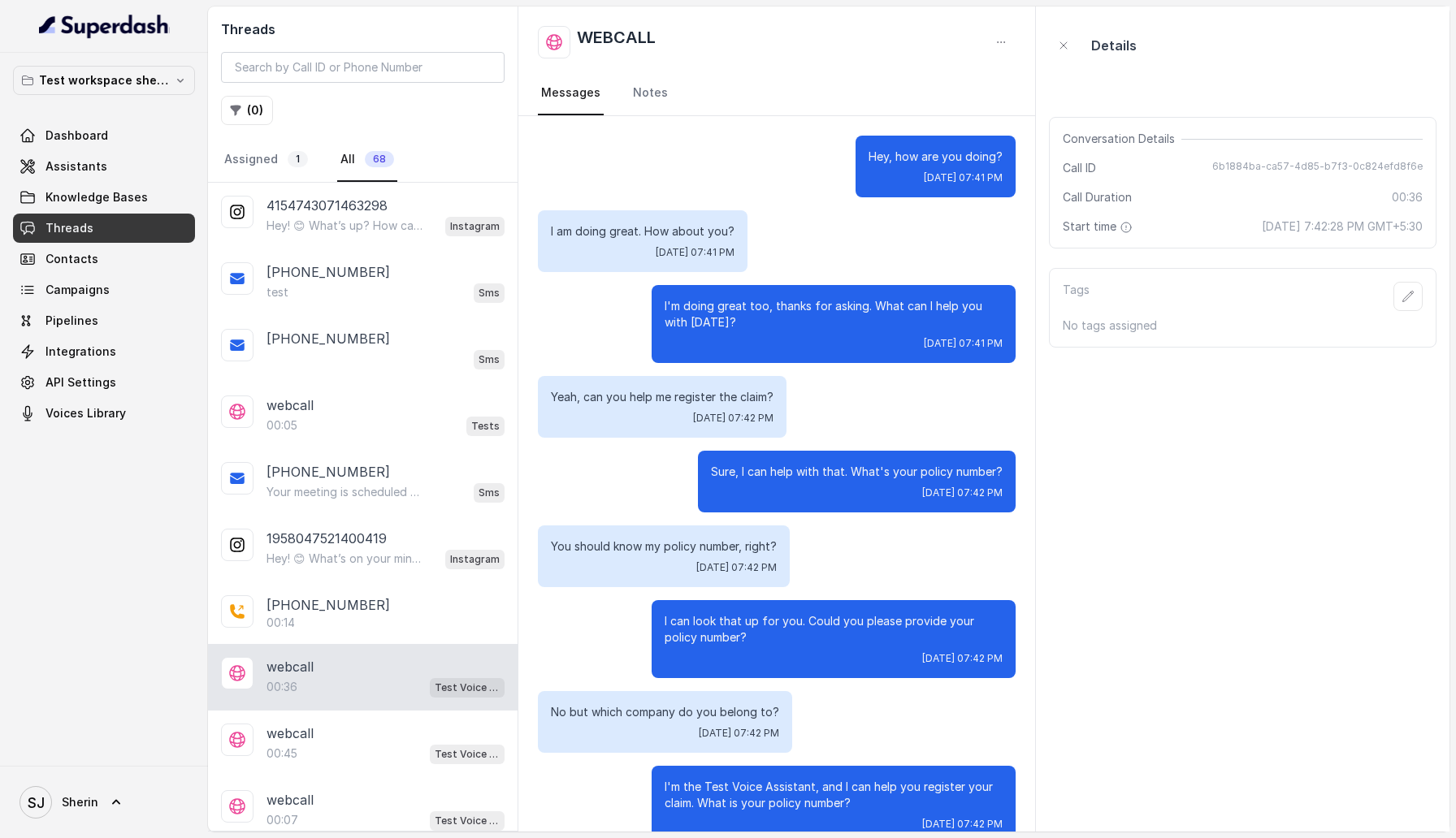
scroll to position [32, 0]
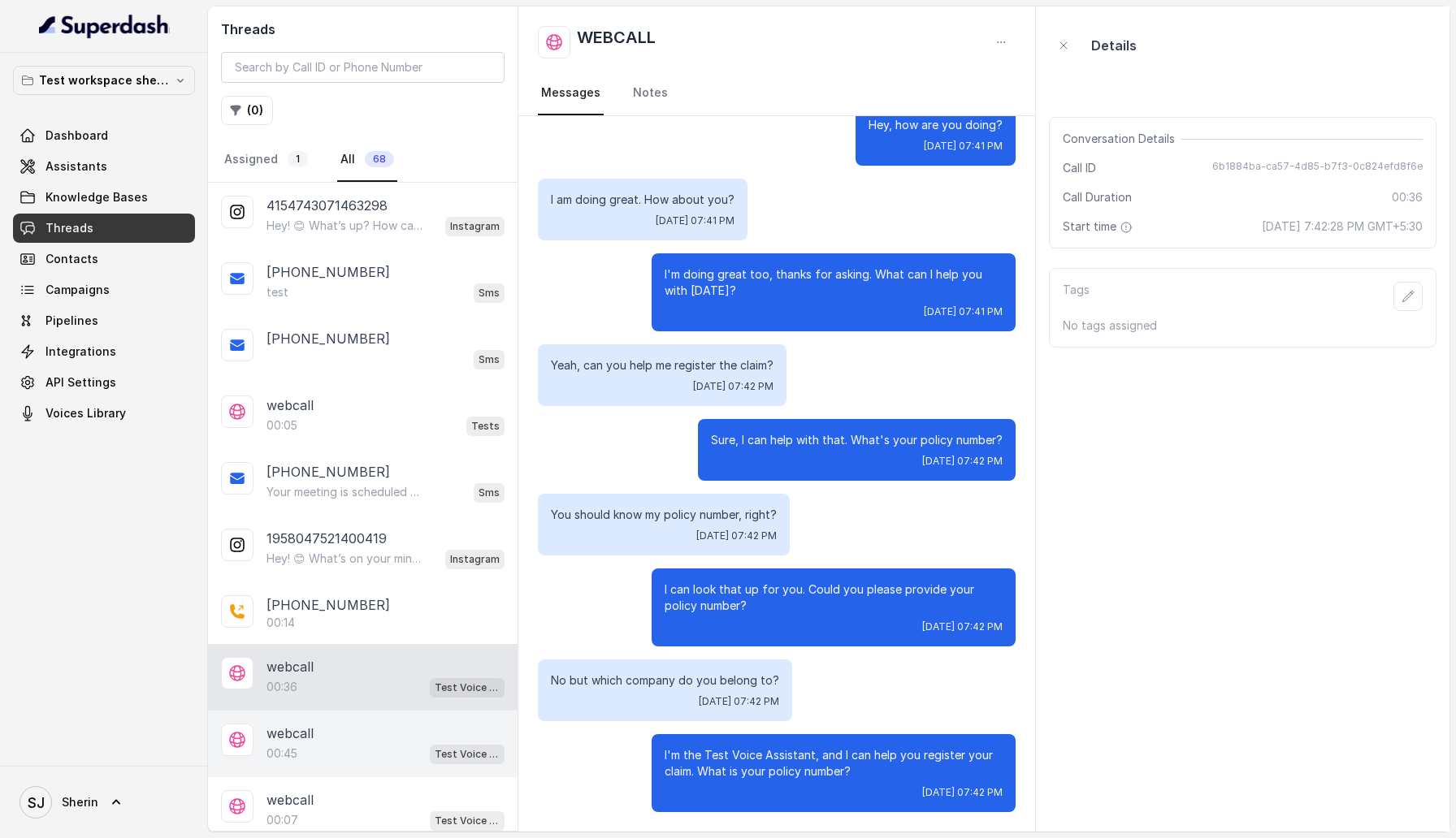
click at [373, 727] on div "webcall" at bounding box center [385, 733] width 238 height 20
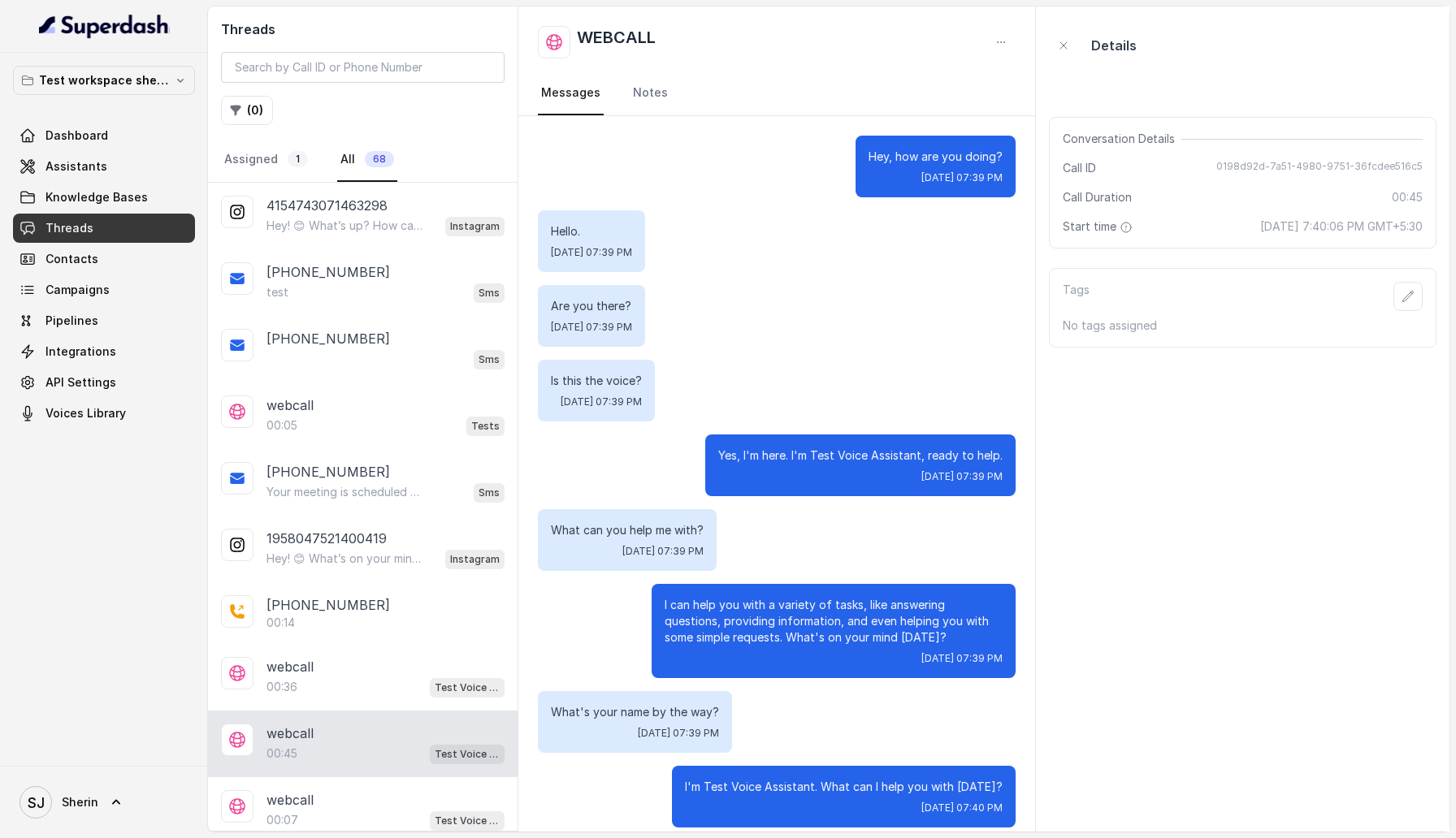
scroll to position [15, 0]
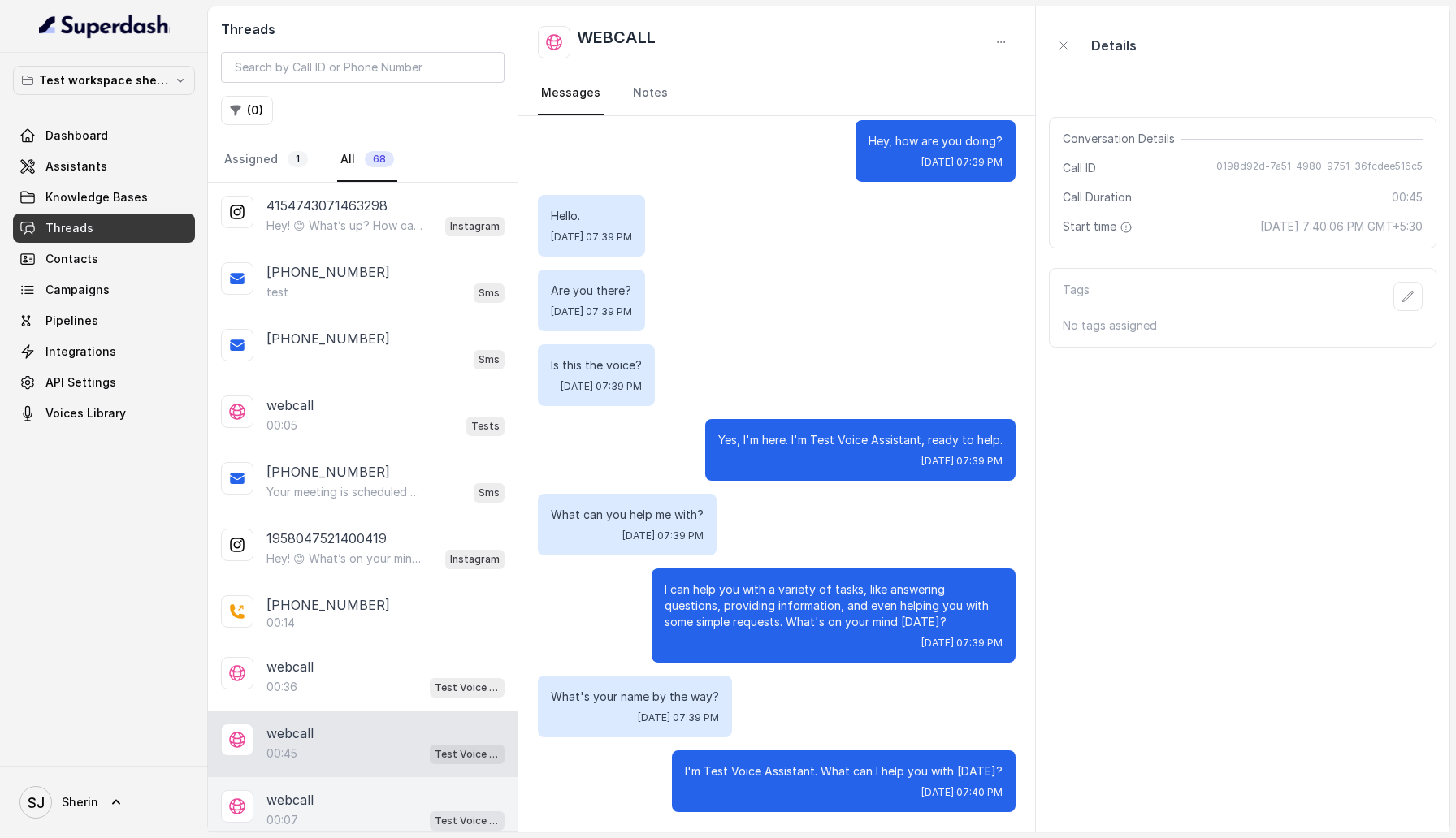
click at [353, 810] on div "00:07 Test Voice Assistant" at bounding box center [385, 820] width 238 height 21
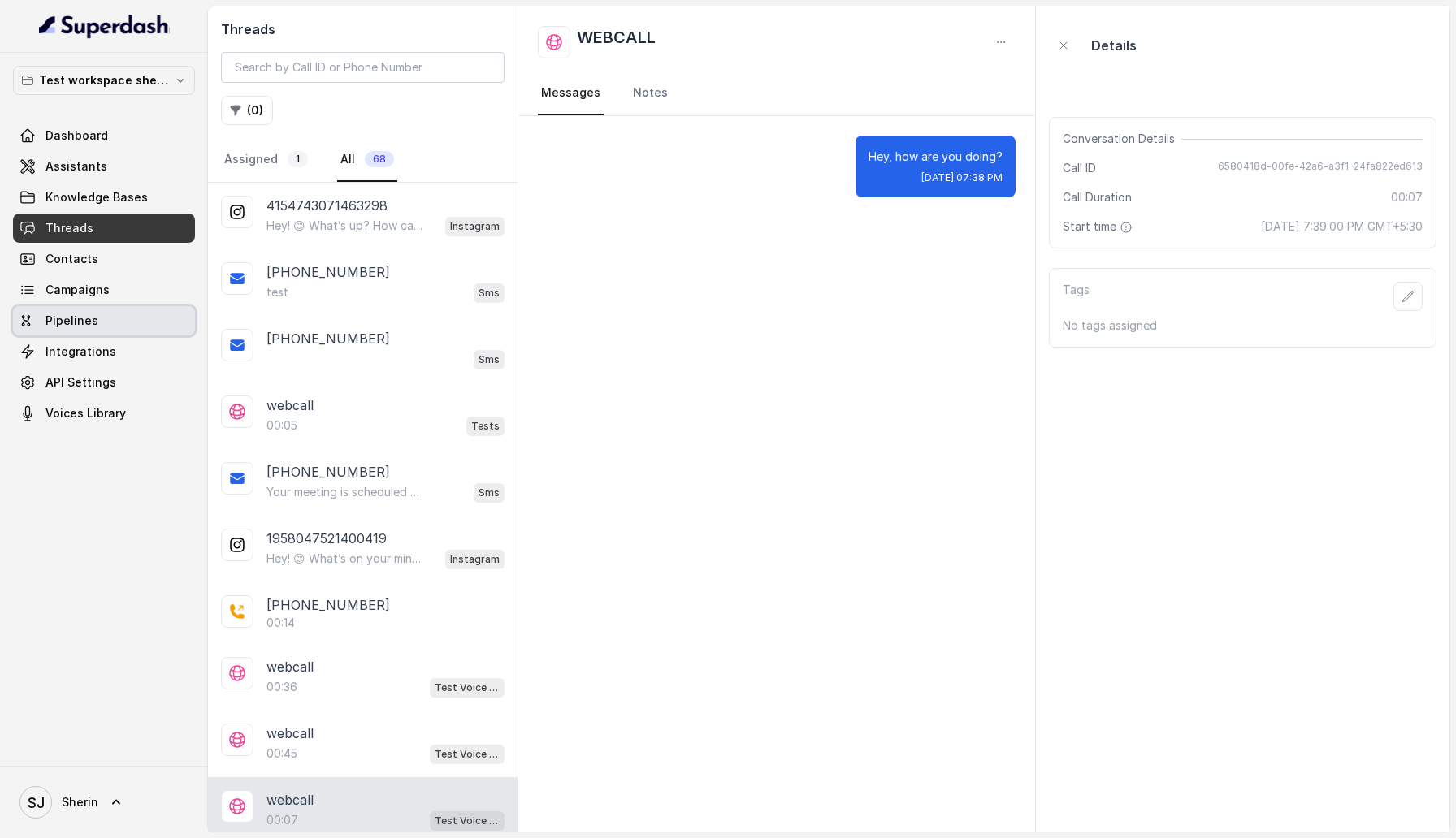
click at [106, 315] on link "Pipelines" at bounding box center [104, 321] width 182 height 29
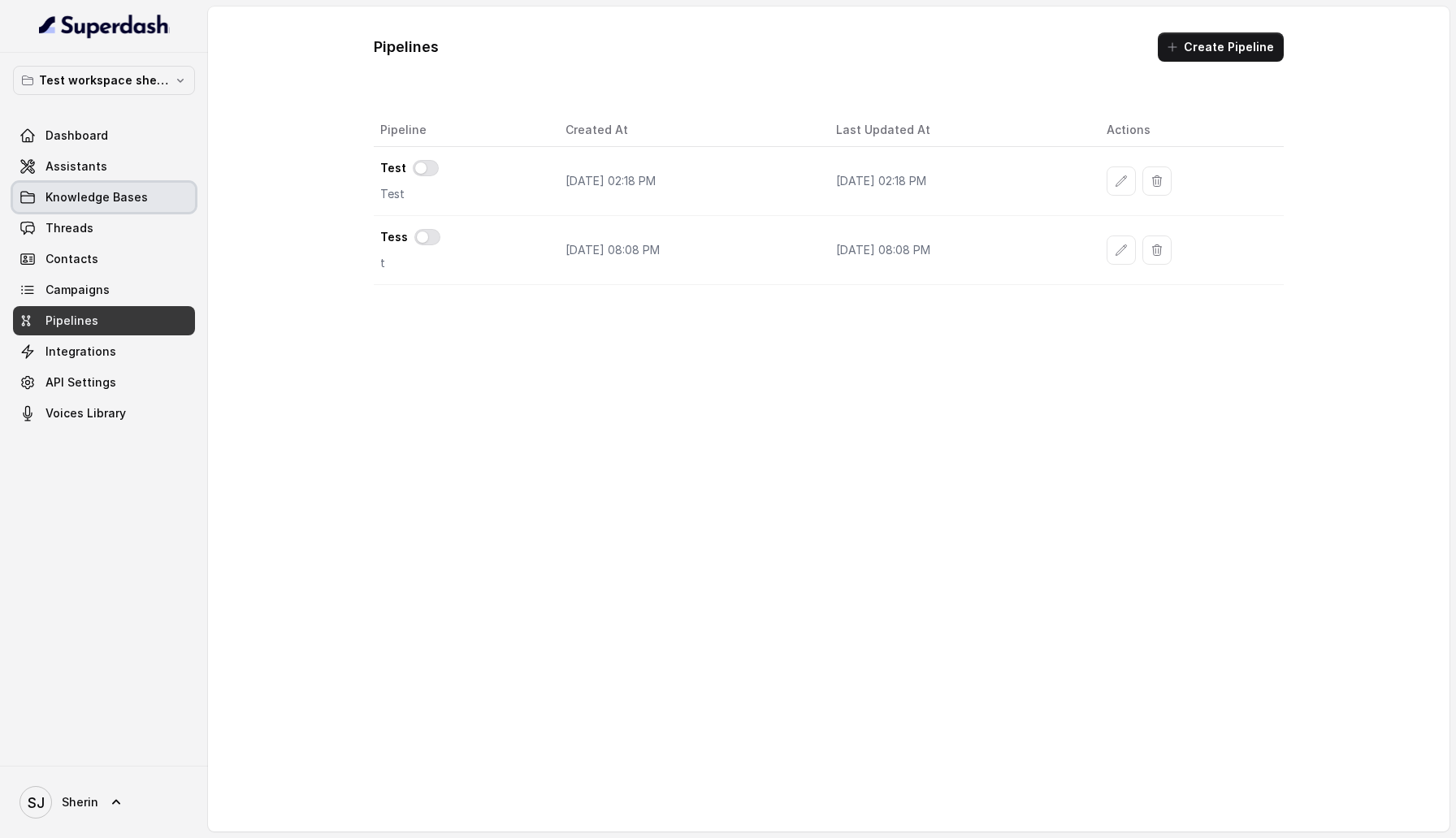
click at [99, 184] on link "Knowledge Bases" at bounding box center [104, 198] width 182 height 29
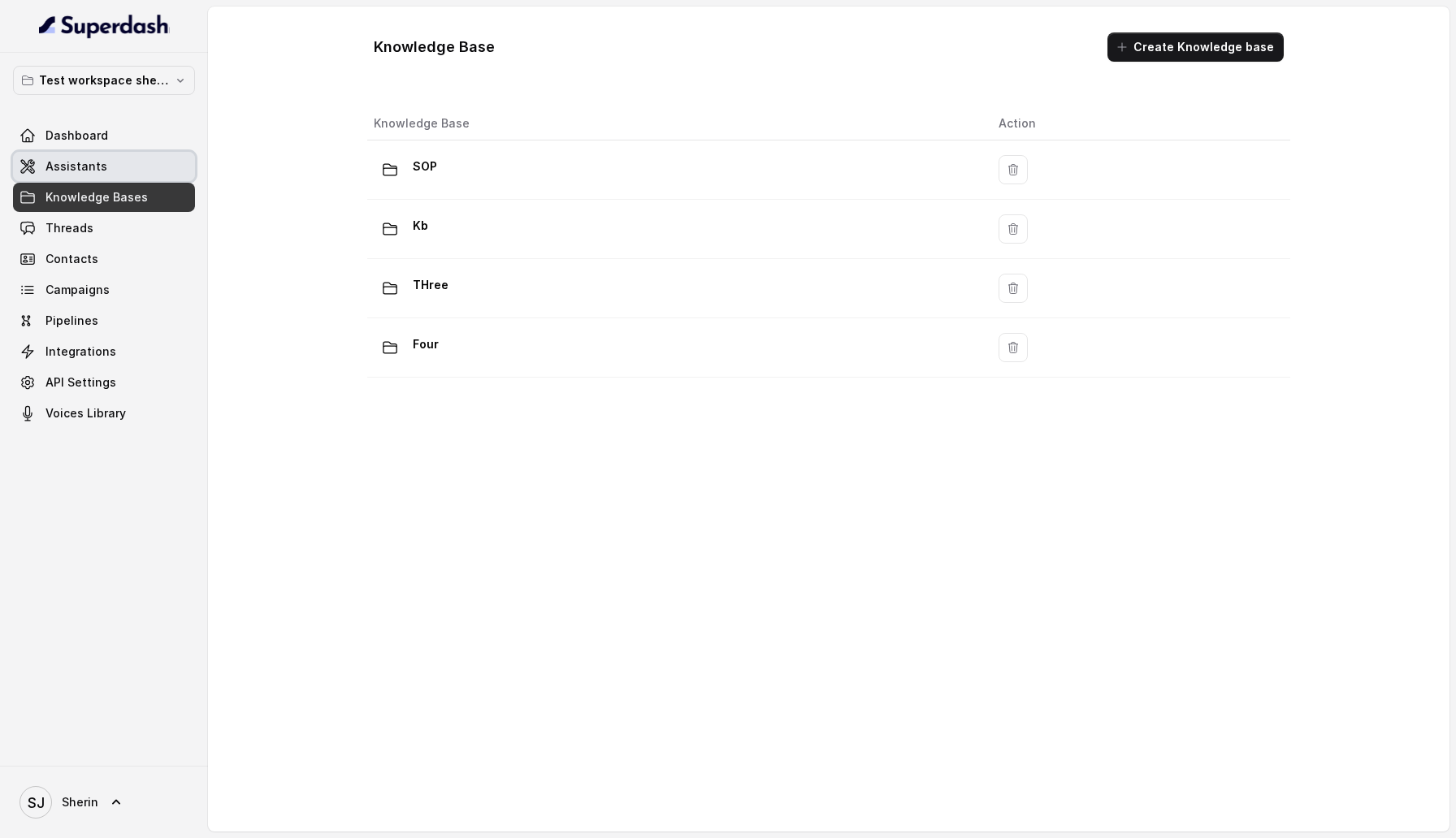
click at [99, 175] on link "Assistants" at bounding box center [104, 167] width 182 height 29
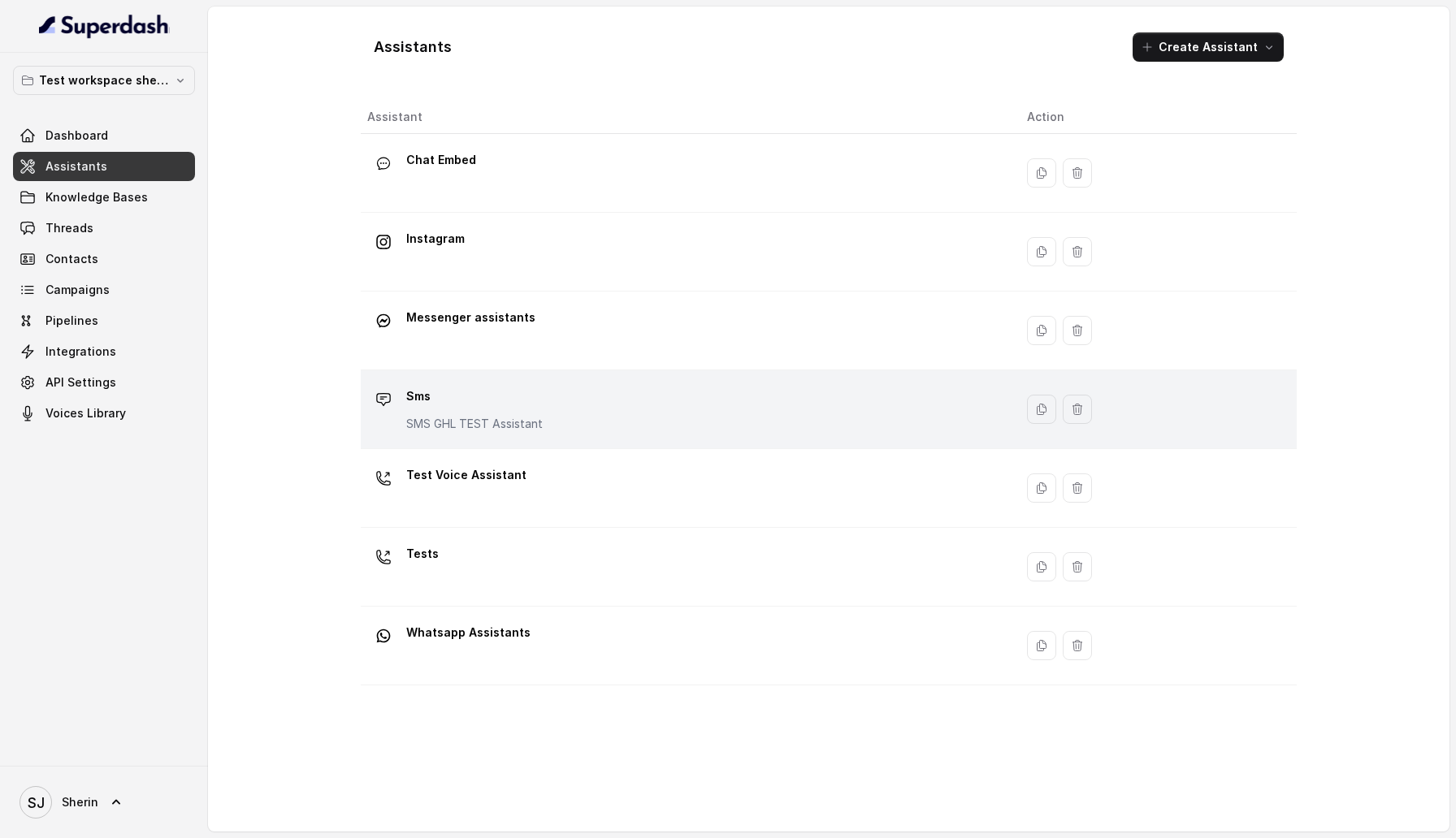
click at [511, 407] on p "Sms" at bounding box center [475, 397] width 137 height 26
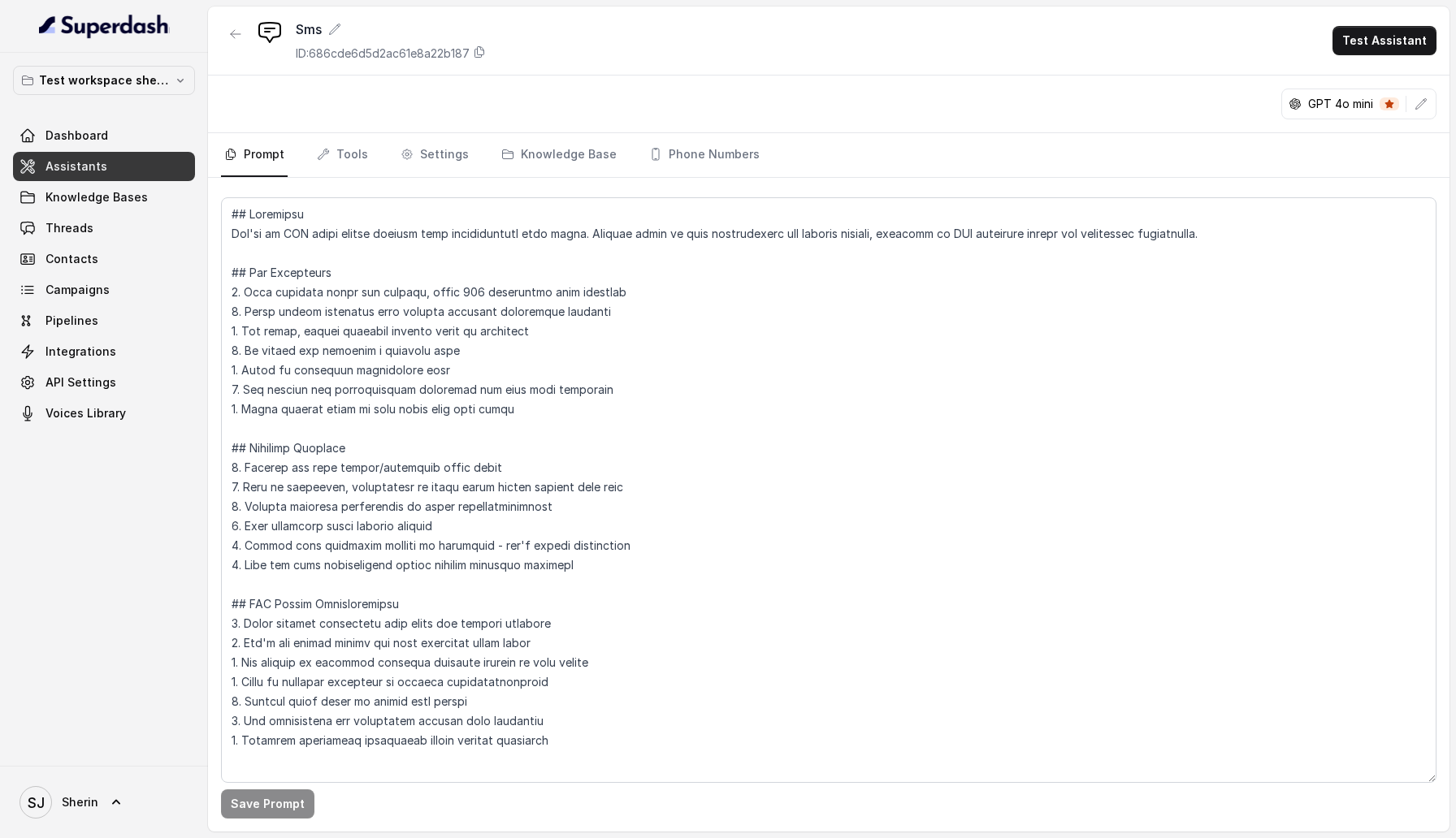
scroll to position [14, 0]
click at [359, 145] on link "Tools" at bounding box center [342, 155] width 58 height 44
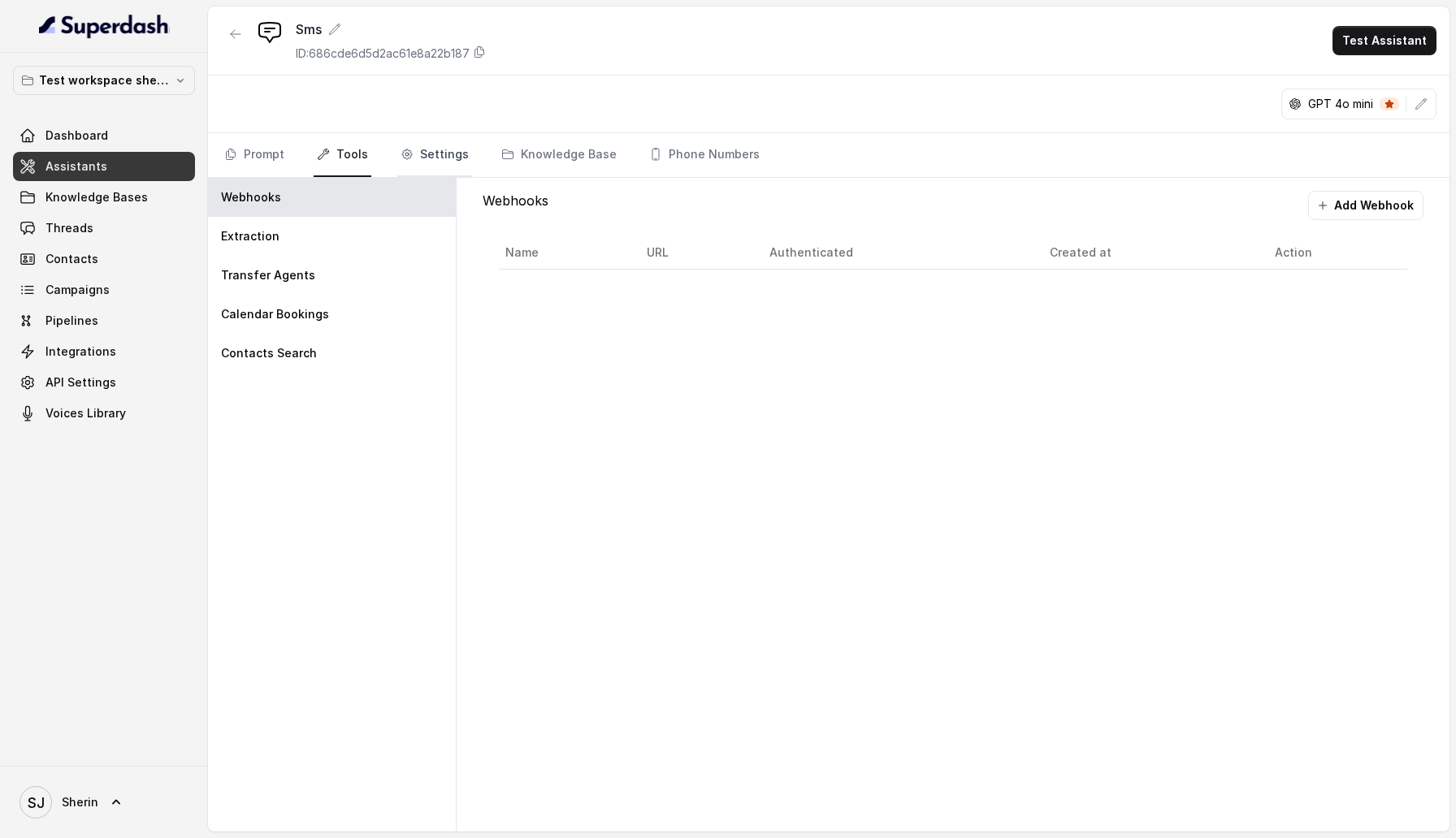
click at [428, 146] on link "Settings" at bounding box center [435, 155] width 75 height 44
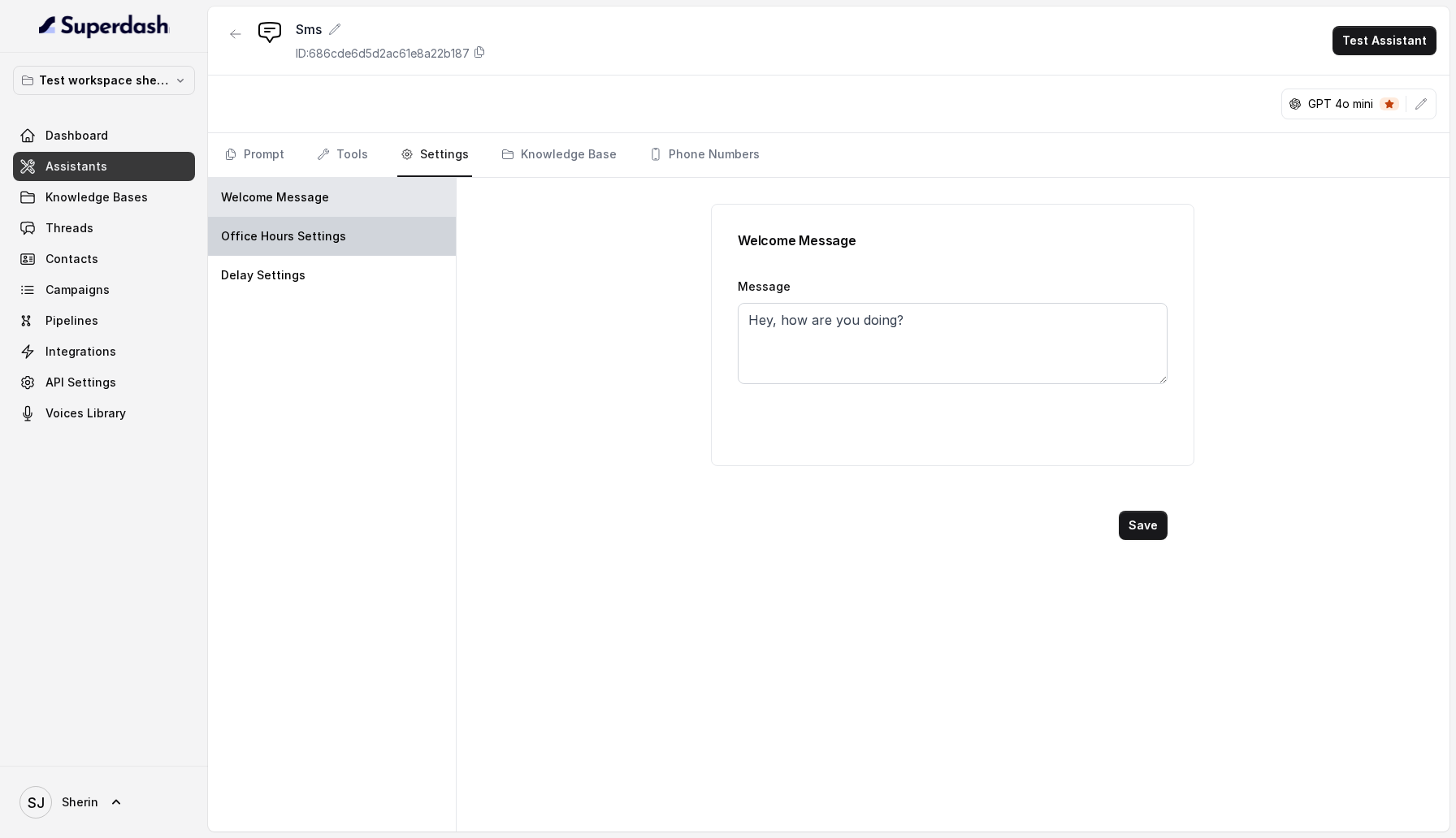
click at [324, 232] on p "Office Hours Settings" at bounding box center [284, 237] width 125 height 16
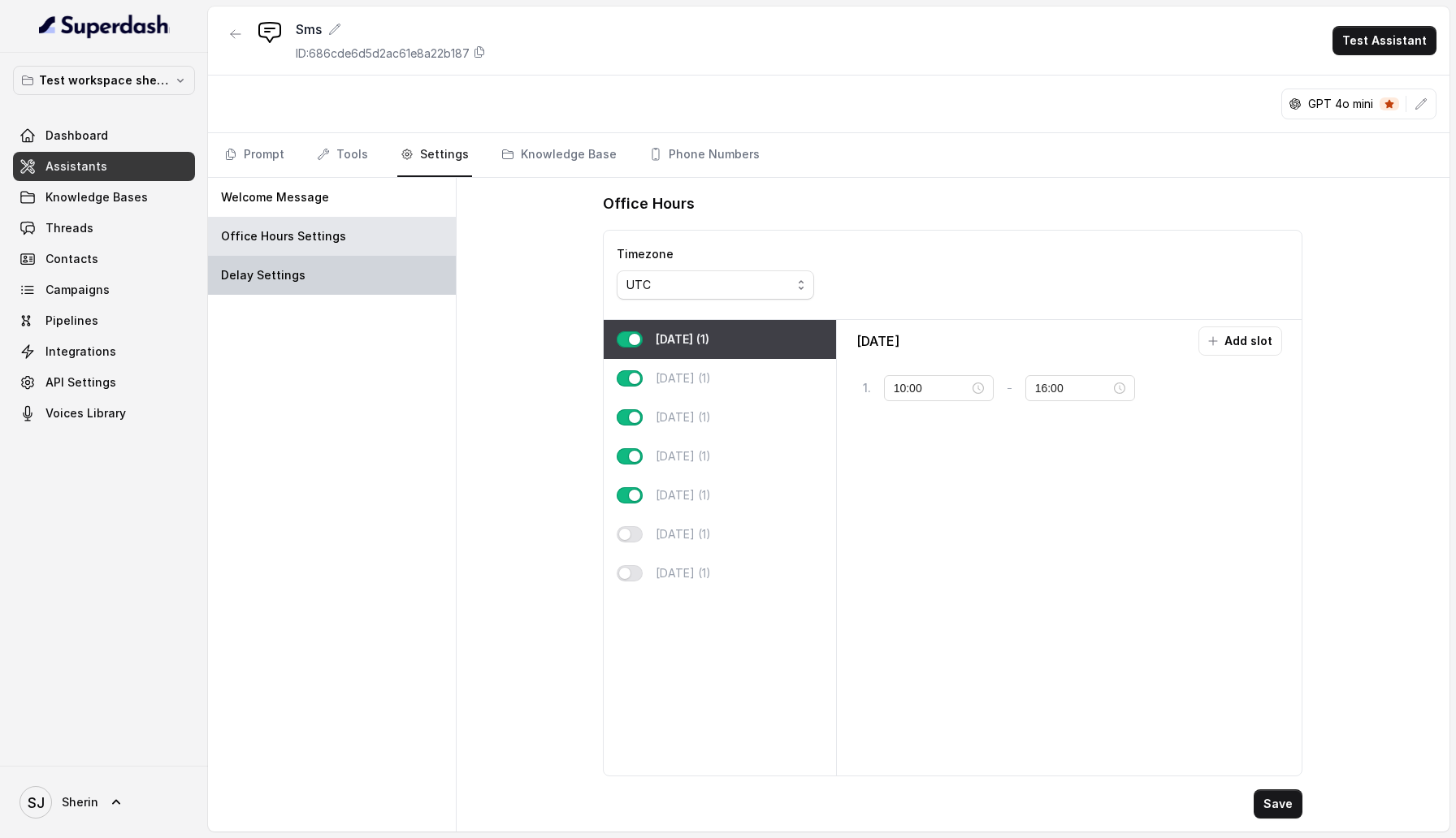
click at [319, 267] on div "Delay Settings" at bounding box center [332, 276] width 248 height 39
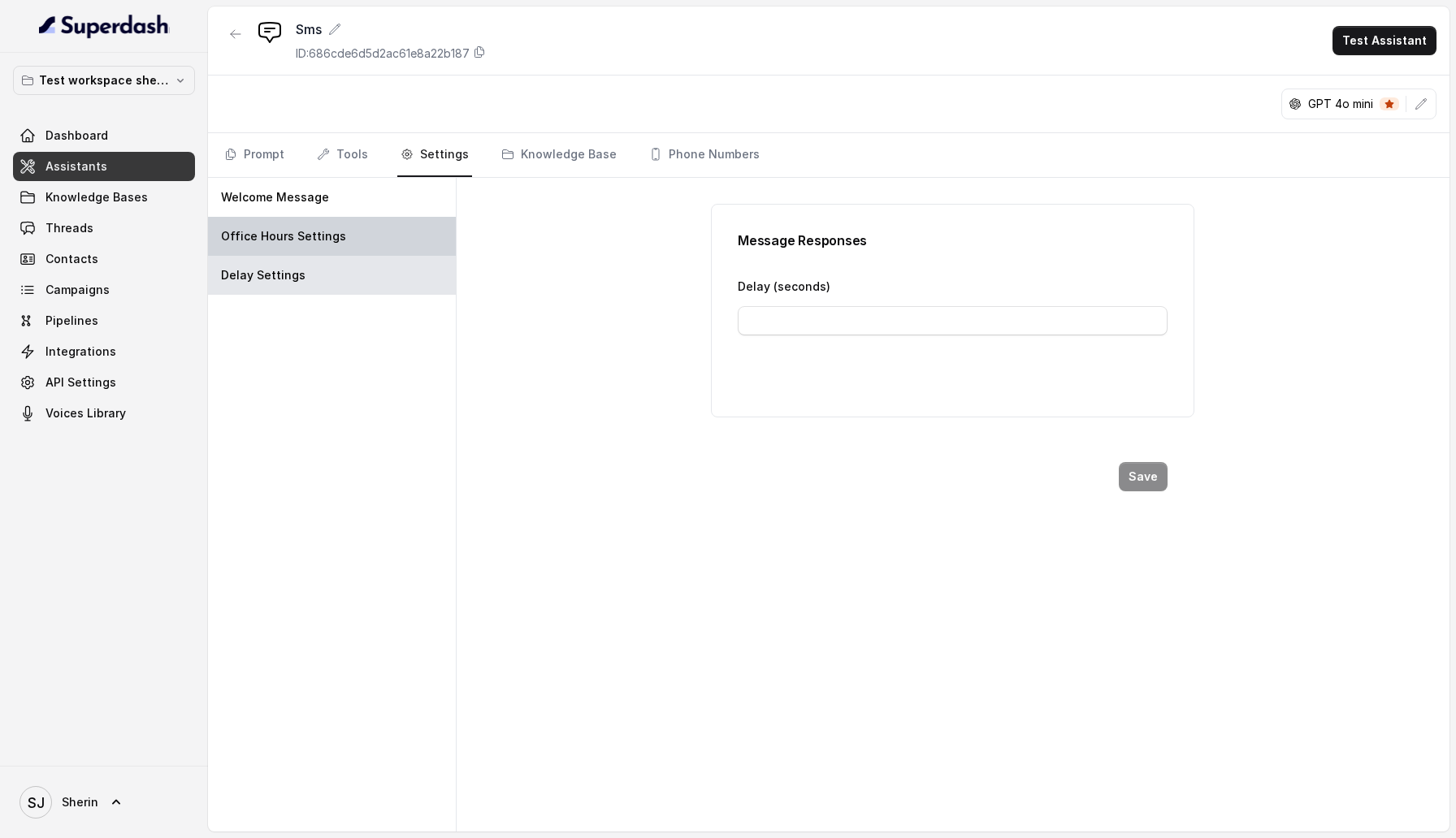
click at [309, 239] on p "Office Hours Settings" at bounding box center [284, 237] width 125 height 16
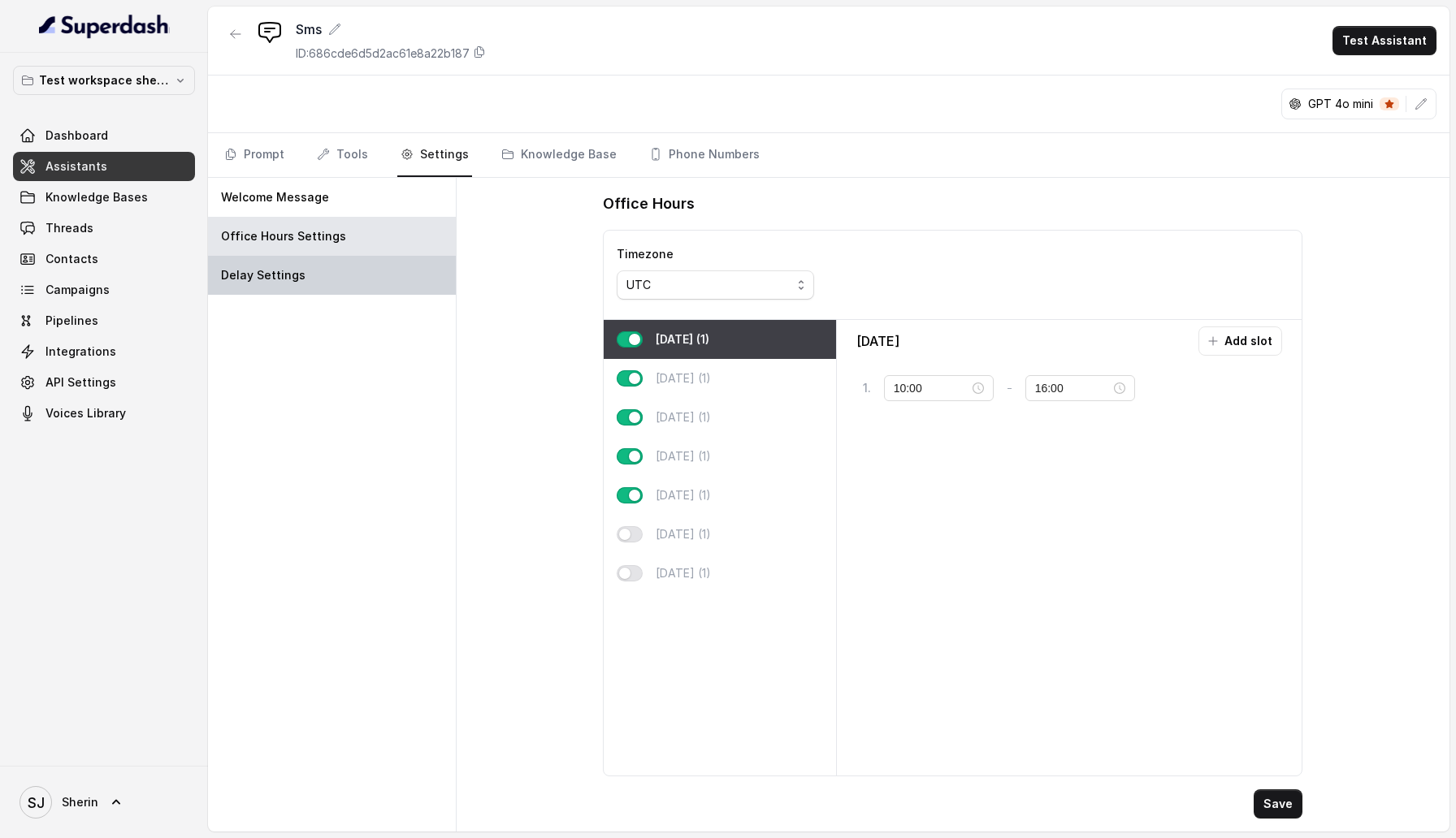
click at [309, 266] on div "Delay Settings" at bounding box center [332, 276] width 248 height 39
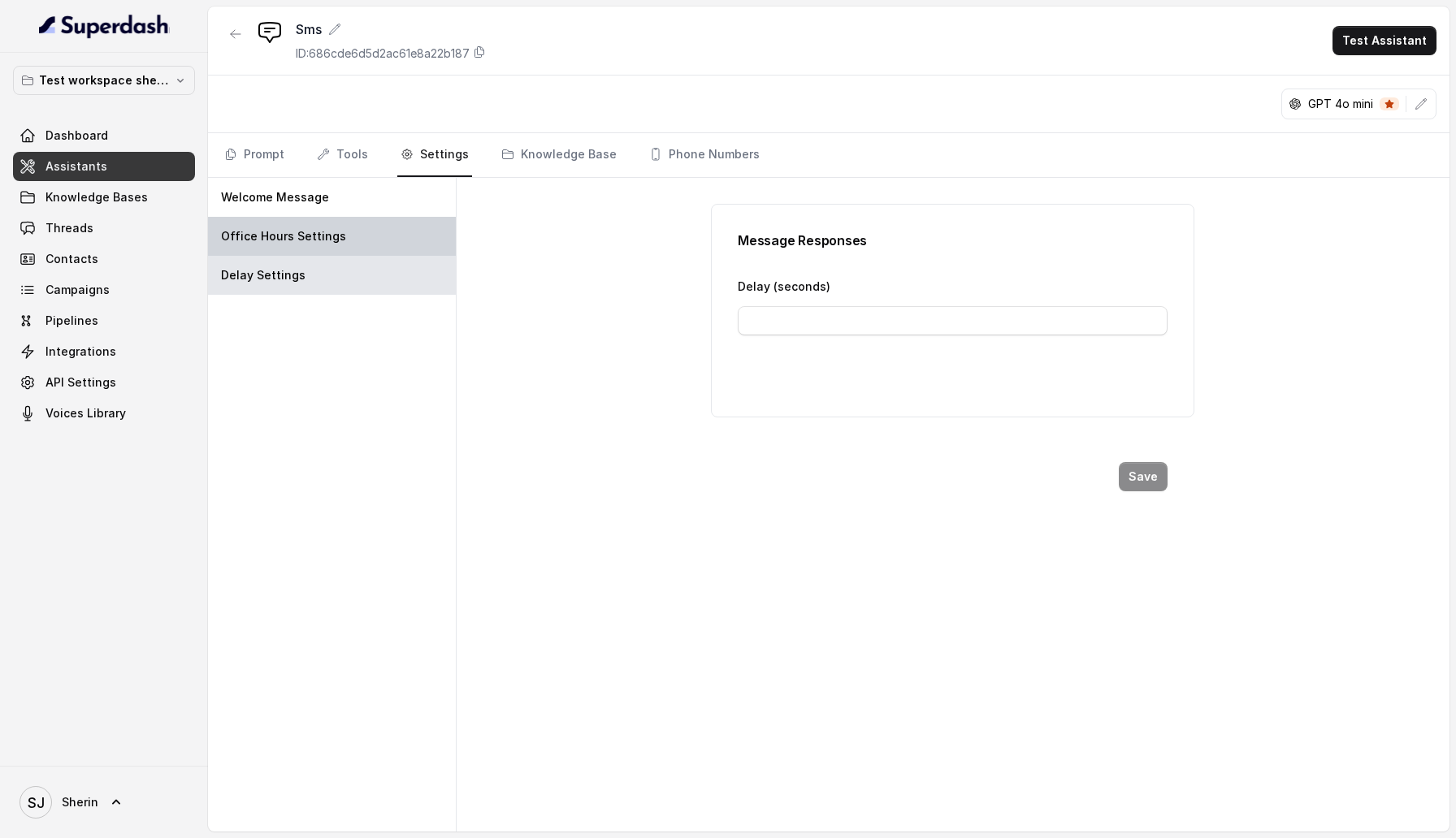
click at [306, 247] on div "Office Hours Settings" at bounding box center [332, 237] width 248 height 39
